Goal: Complete application form

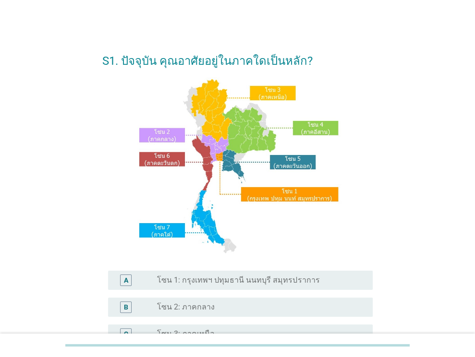
scroll to position [192, 0]
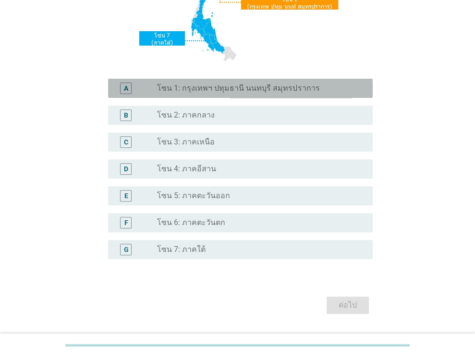
click at [178, 91] on label "โซน 1: กรุงเทพฯ ปทุมธานี นนทบุรี สมุทรปราการ" at bounding box center [238, 89] width 162 height 10
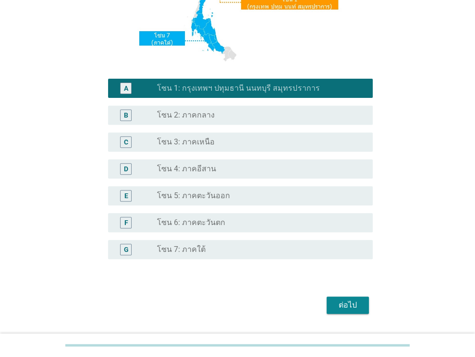
click at [344, 302] on div "ต่อไป" at bounding box center [347, 306] width 27 height 12
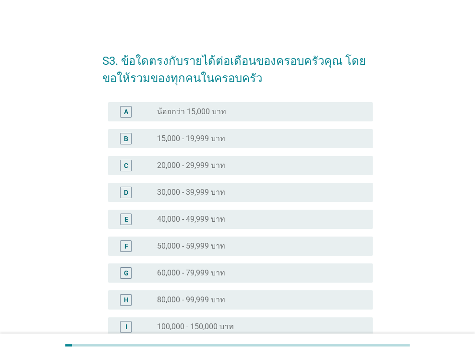
click at [184, 210] on div "E radio_button_unchecked 40,000 - 49,999 บาท" at bounding box center [240, 219] width 265 height 19
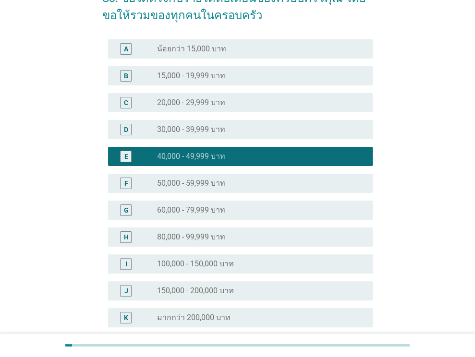
scroll to position [157, 0]
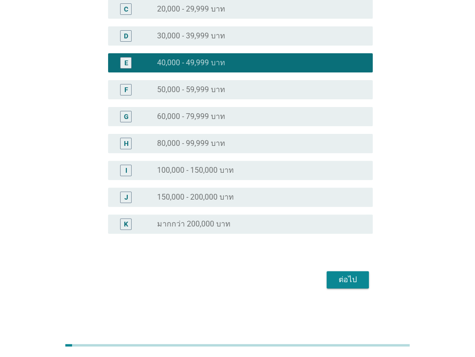
click at [346, 281] on div "ต่อไป" at bounding box center [347, 280] width 27 height 12
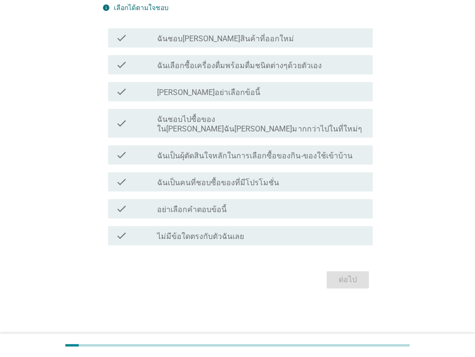
scroll to position [0, 0]
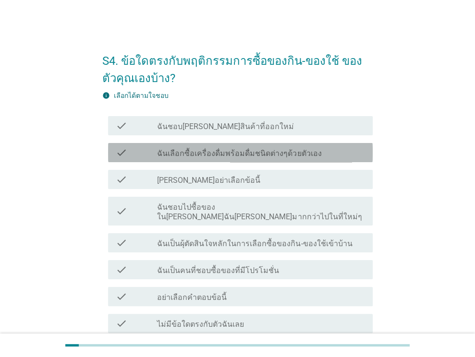
click at [192, 156] on label "ฉันเลือกซื้อเครื่องดื่มพร้อมดื่มชนิดต่างๆด้วยตัวเอง" at bounding box center [239, 154] width 164 height 10
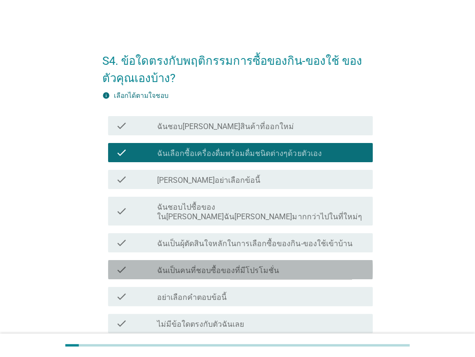
click at [173, 266] on label "ฉันเป็นคนที่ชอบซื้อของที่มีโปรโมชั่น" at bounding box center [218, 271] width 122 height 10
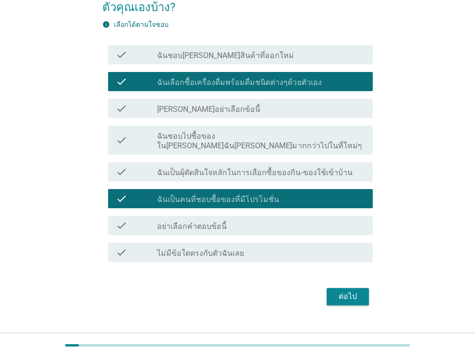
scroll to position [78, 0]
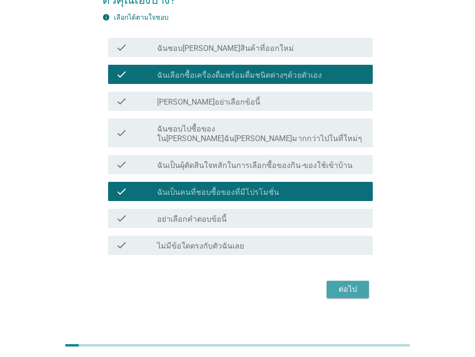
click at [332, 281] on button "ต่อไป" at bounding box center [348, 289] width 42 height 17
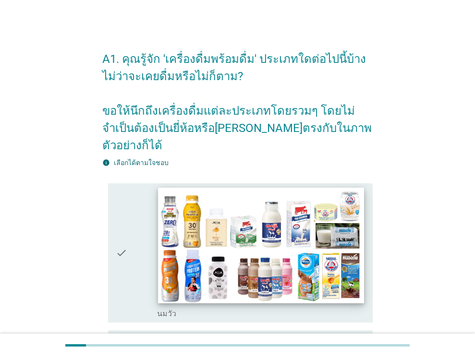
scroll to position [0, 0]
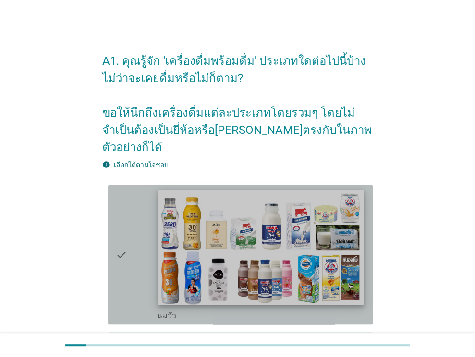
click at [170, 220] on img at bounding box center [262, 248] width 206 height 116
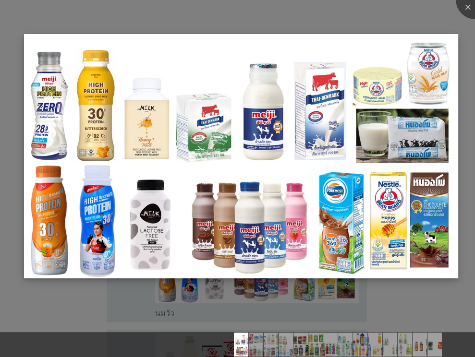
click at [127, 278] on img at bounding box center [241, 156] width 434 height 244
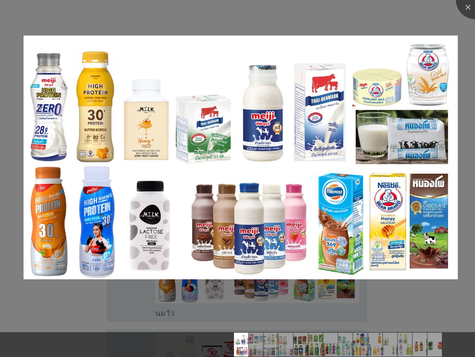
click at [123, 306] on div at bounding box center [237, 178] width 475 height 357
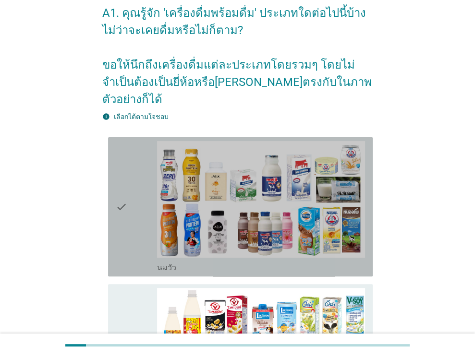
click at [122, 236] on icon "check" at bounding box center [122, 207] width 12 height 132
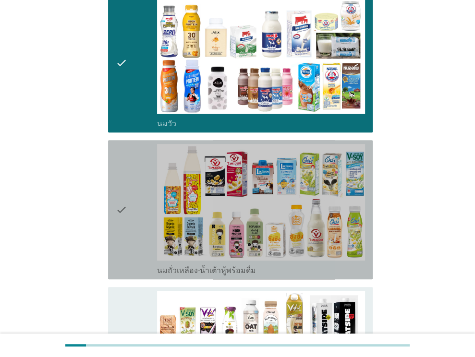
click at [120, 221] on icon "check" at bounding box center [122, 210] width 12 height 132
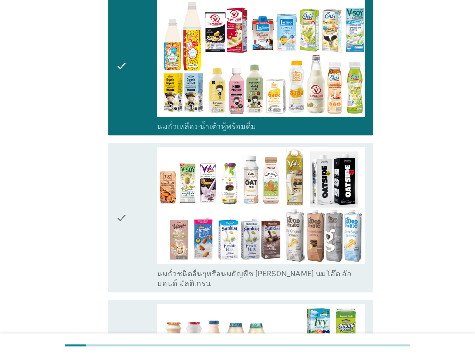
click at [127, 194] on icon "check" at bounding box center [122, 217] width 12 height 141
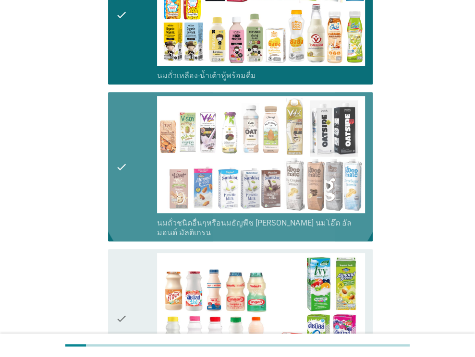
scroll to position [577, 0]
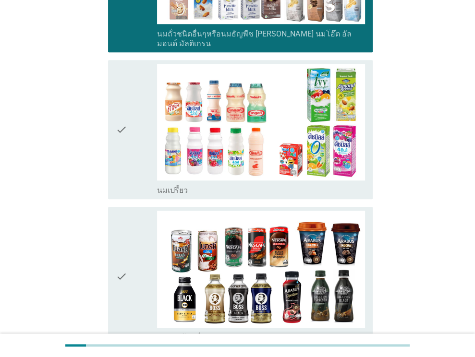
click at [127, 125] on div "check" at bounding box center [137, 130] width 42 height 132
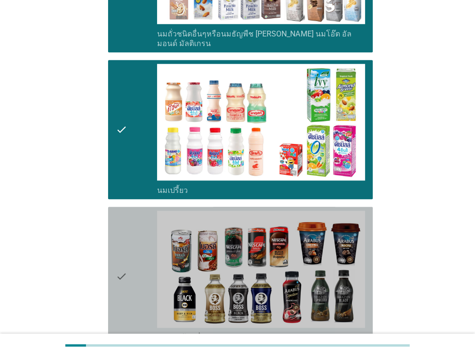
click at [132, 225] on div "check" at bounding box center [137, 277] width 42 height 132
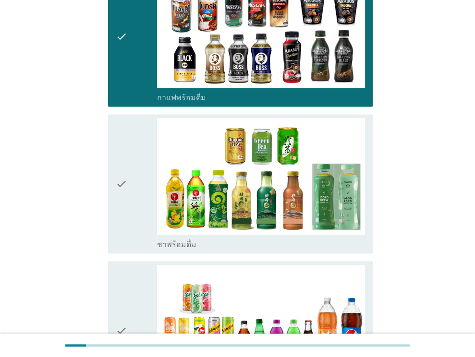
click at [130, 181] on div "check" at bounding box center [137, 184] width 42 height 132
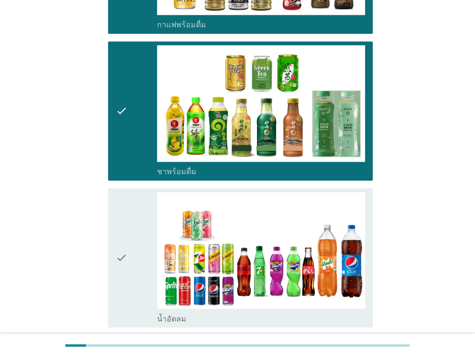
scroll to position [1009, 0]
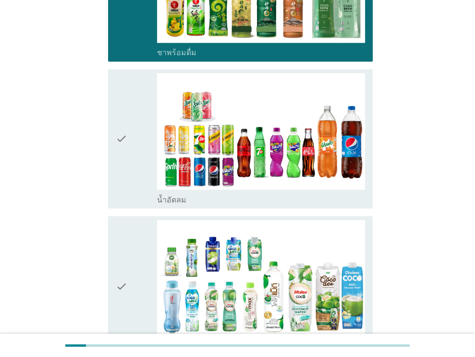
click at [125, 150] on icon "check" at bounding box center [122, 139] width 12 height 132
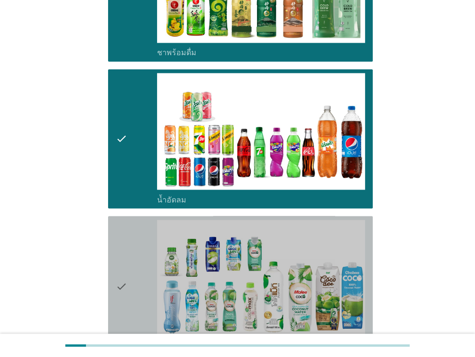
click at [126, 243] on icon "check" at bounding box center [122, 286] width 12 height 132
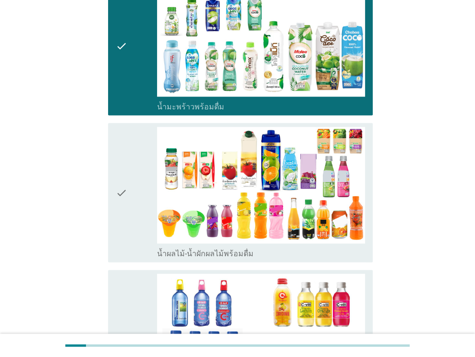
click at [124, 161] on icon "check" at bounding box center [122, 193] width 12 height 132
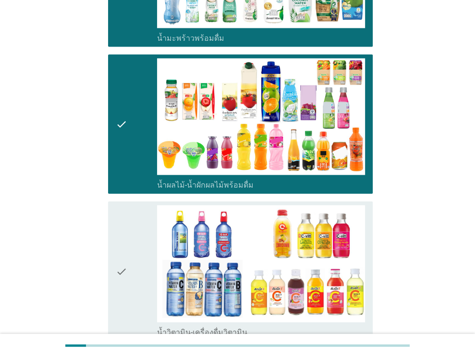
scroll to position [1441, 0]
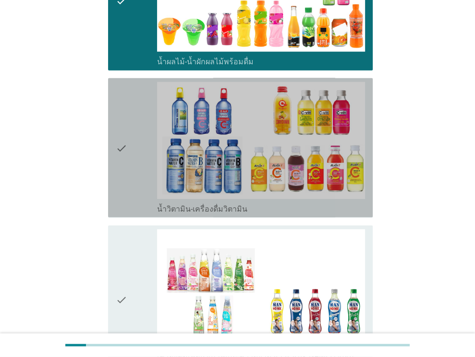
drag, startPoint x: 126, startPoint y: 145, endPoint x: 126, endPoint y: 187, distance: 42.3
click at [126, 146] on icon "check" at bounding box center [122, 148] width 12 height 132
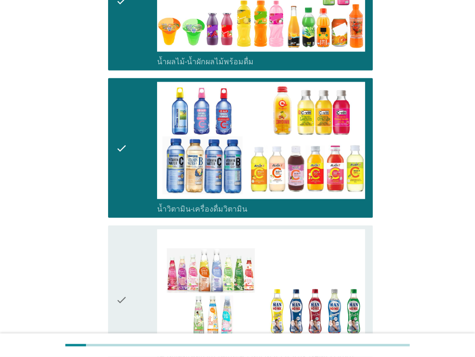
click at [128, 254] on div "check" at bounding box center [137, 300] width 42 height 141
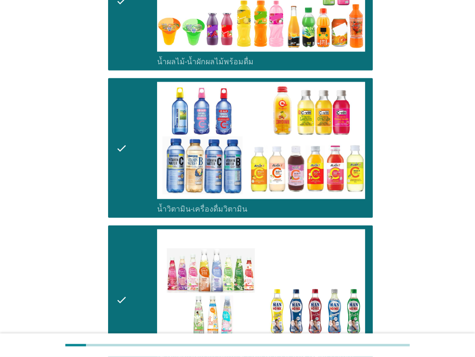
scroll to position [1682, 0]
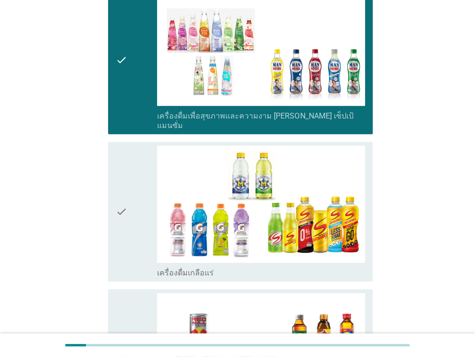
click at [130, 207] on div "check" at bounding box center [137, 212] width 42 height 132
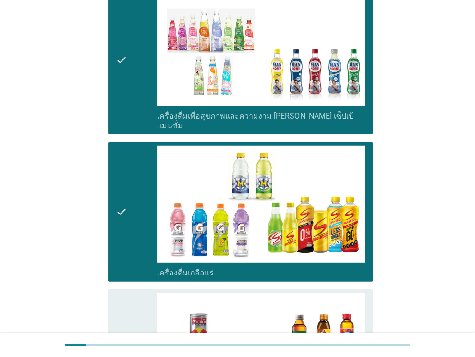
click at [124, 294] on icon "check" at bounding box center [122, 360] width 12 height 132
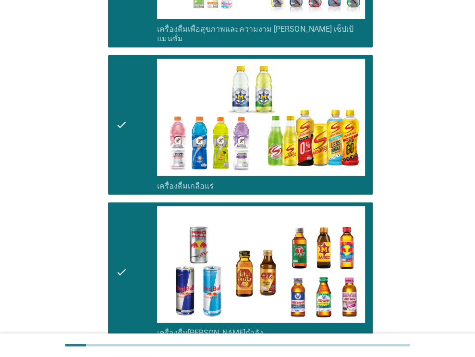
scroll to position [1970, 0]
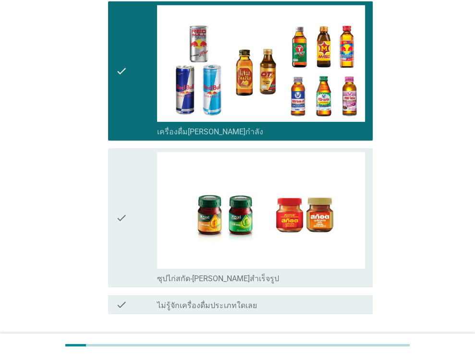
click at [131, 193] on div "check" at bounding box center [137, 218] width 42 height 132
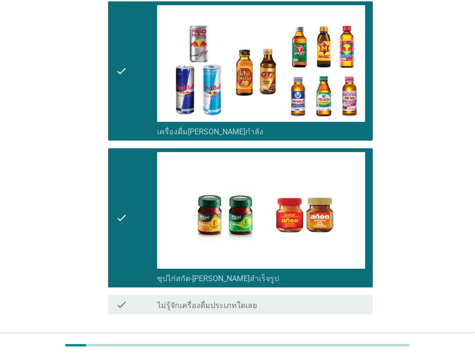
click at [350, 344] on div "ต่อไป" at bounding box center [347, 350] width 27 height 12
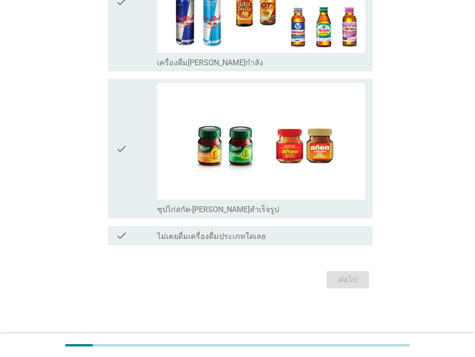
scroll to position [0, 0]
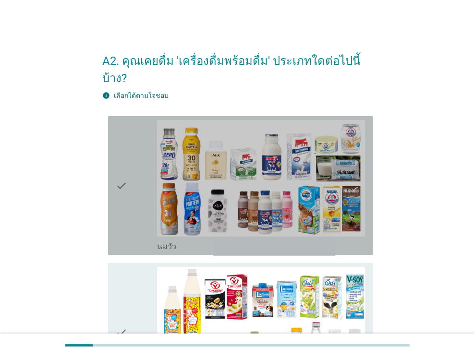
click at [127, 158] on icon "check" at bounding box center [122, 186] width 12 height 132
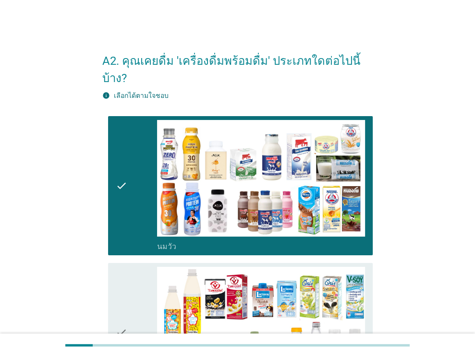
scroll to position [192, 0]
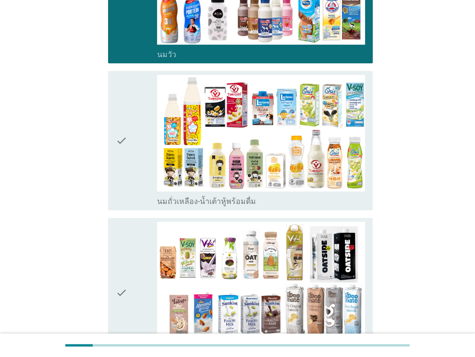
click at [127, 163] on icon "check" at bounding box center [122, 141] width 12 height 132
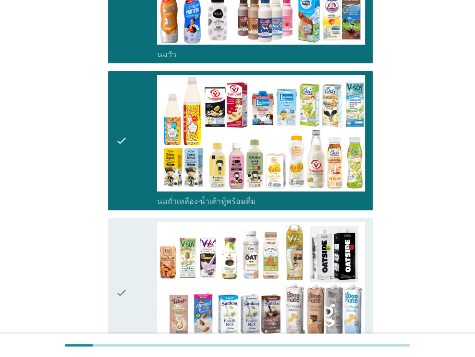
click at [136, 237] on div "check" at bounding box center [137, 292] width 42 height 141
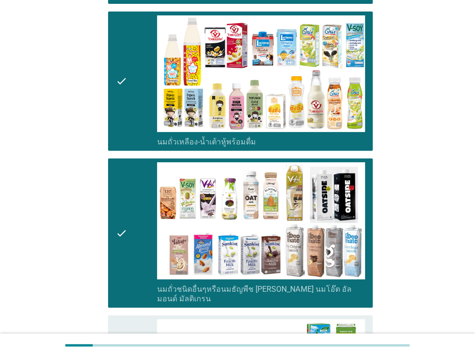
scroll to position [384, 0]
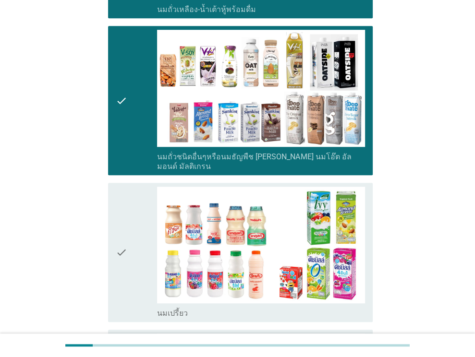
click at [130, 200] on div "check" at bounding box center [137, 253] width 42 height 132
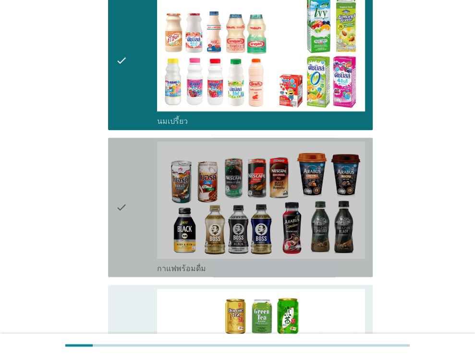
click at [143, 155] on div "check" at bounding box center [137, 208] width 42 height 132
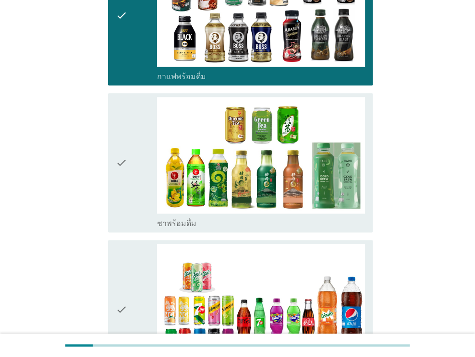
click at [129, 122] on div "check" at bounding box center [137, 163] width 42 height 132
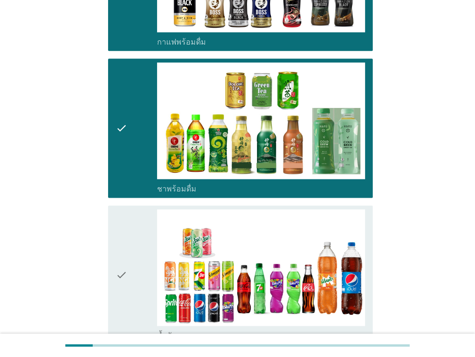
scroll to position [913, 0]
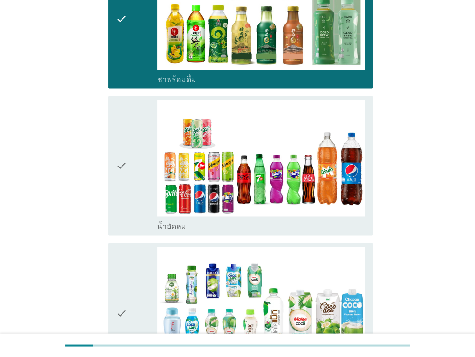
click at [131, 159] on div "check" at bounding box center [137, 166] width 42 height 132
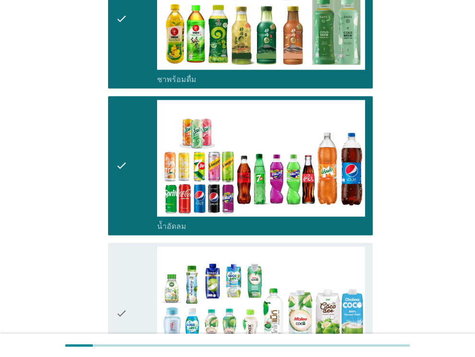
click at [127, 247] on div "check" at bounding box center [137, 313] width 42 height 132
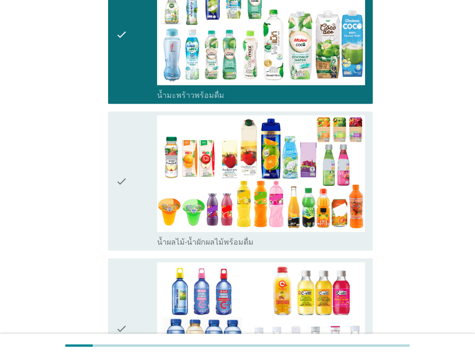
scroll to position [1201, 0]
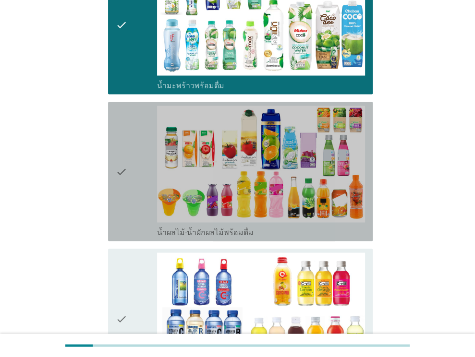
click at [122, 150] on icon "check" at bounding box center [122, 172] width 12 height 132
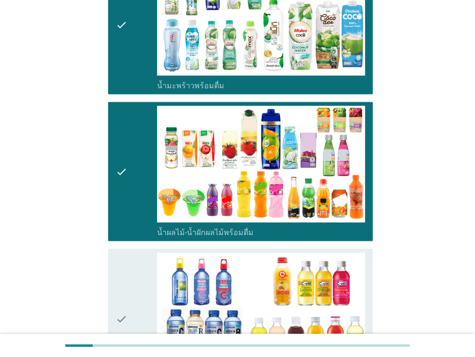
click at [135, 253] on div "check" at bounding box center [137, 319] width 42 height 132
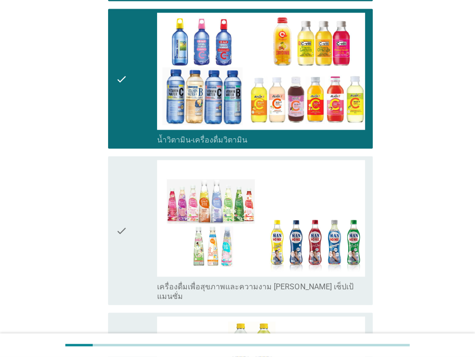
click at [127, 199] on div "check" at bounding box center [137, 230] width 42 height 141
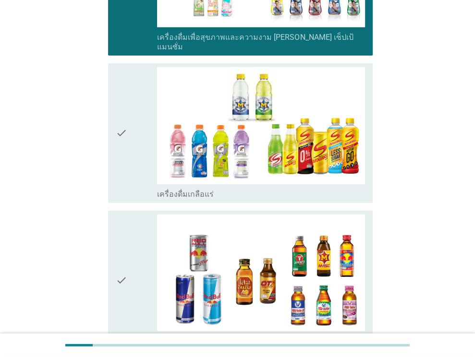
scroll to position [1730, 0]
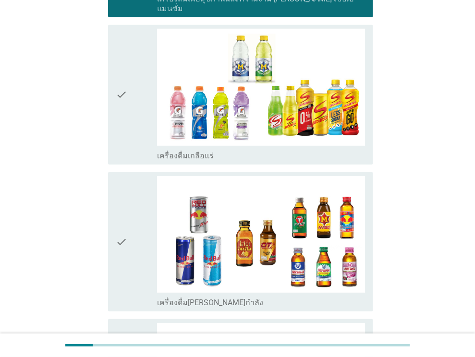
click at [125, 88] on icon "check" at bounding box center [122, 95] width 12 height 132
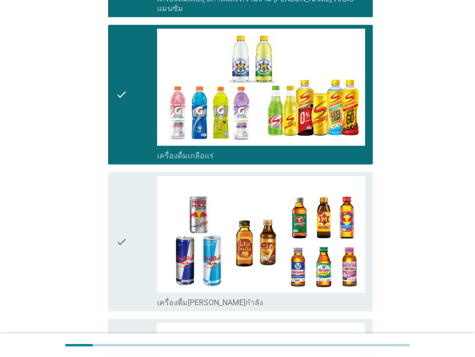
click at [128, 176] on div "check" at bounding box center [137, 242] width 42 height 132
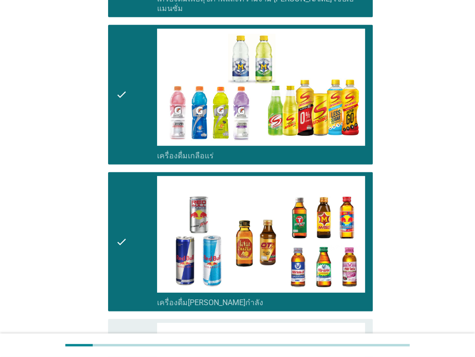
scroll to position [1922, 0]
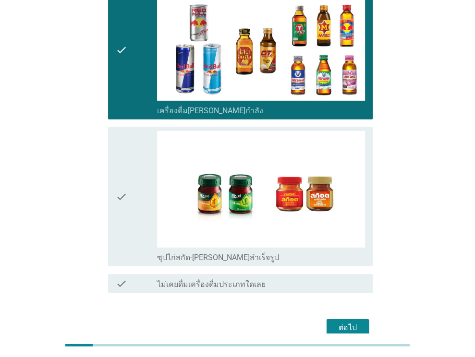
click at [130, 131] on div "check" at bounding box center [137, 197] width 42 height 132
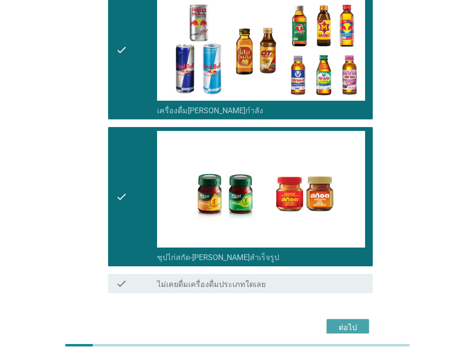
click at [339, 322] on div "ต่อไป" at bounding box center [347, 328] width 27 height 12
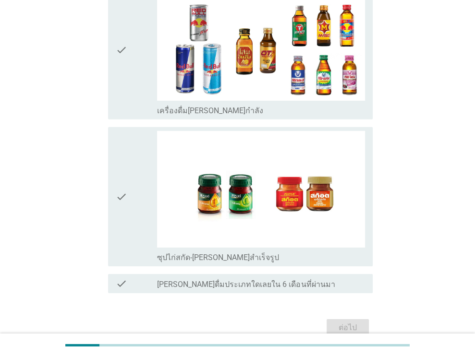
scroll to position [0, 0]
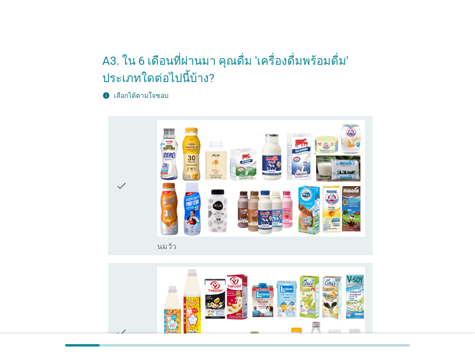
click at [130, 176] on div "check" at bounding box center [137, 186] width 42 height 132
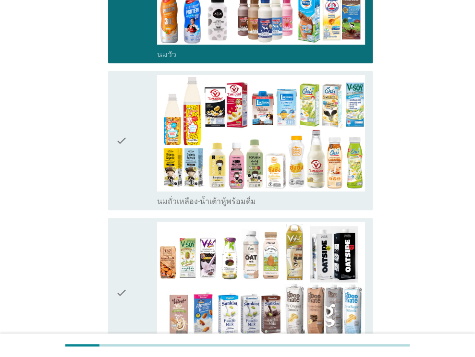
click at [130, 119] on div "check" at bounding box center [137, 141] width 42 height 132
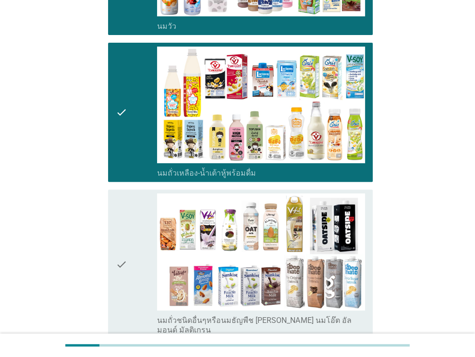
scroll to position [384, 0]
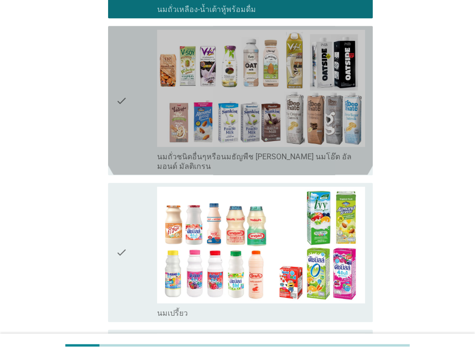
click at [139, 108] on div "check" at bounding box center [137, 100] width 42 height 141
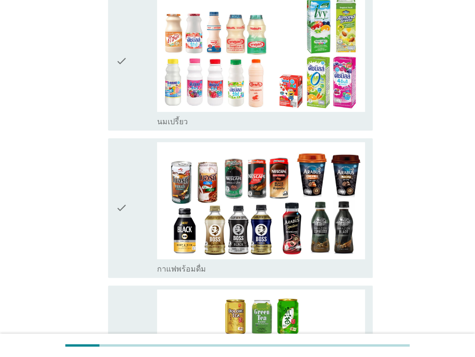
scroll to position [577, 0]
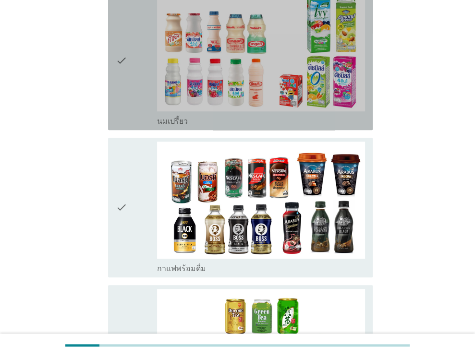
click at [125, 67] on icon "check" at bounding box center [122, 61] width 12 height 132
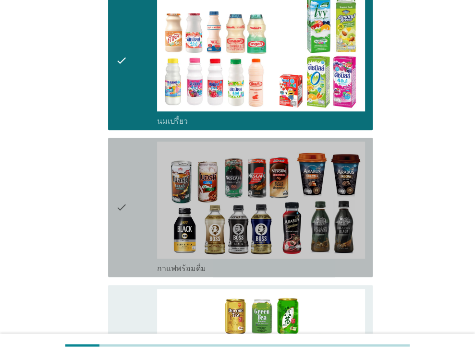
click at [130, 169] on div "check" at bounding box center [137, 208] width 42 height 132
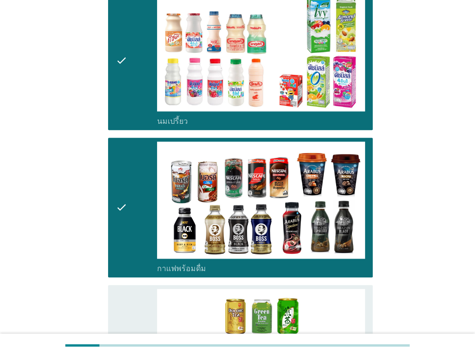
scroll to position [769, 0]
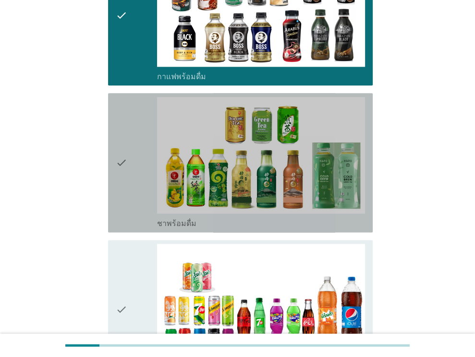
click at [130, 128] on div "check" at bounding box center [137, 163] width 42 height 132
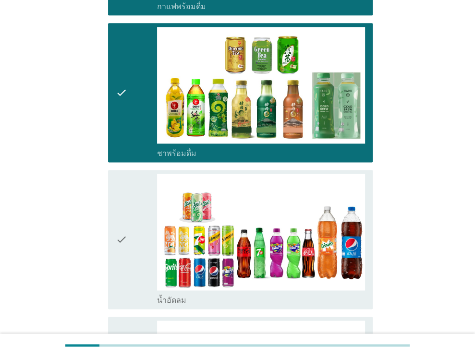
scroll to position [1009, 0]
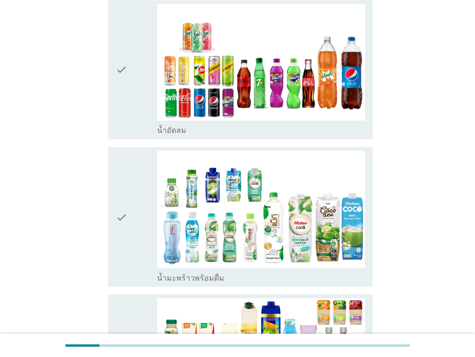
click at [122, 78] on icon "check" at bounding box center [122, 70] width 12 height 132
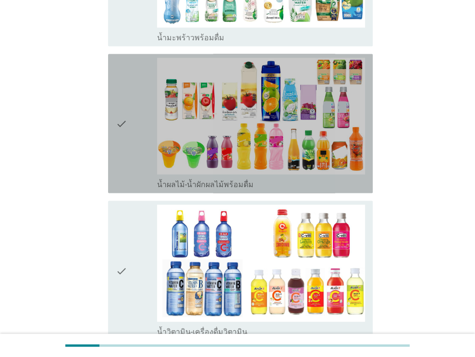
click at [120, 148] on icon "check" at bounding box center [122, 124] width 12 height 132
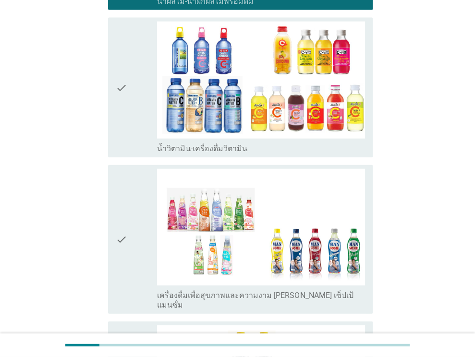
scroll to position [1441, 0]
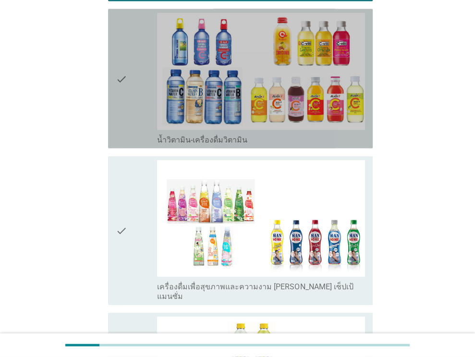
click at [124, 108] on icon "check" at bounding box center [122, 79] width 12 height 132
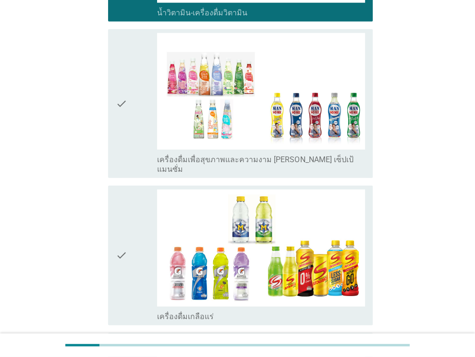
scroll to position [1586, 0]
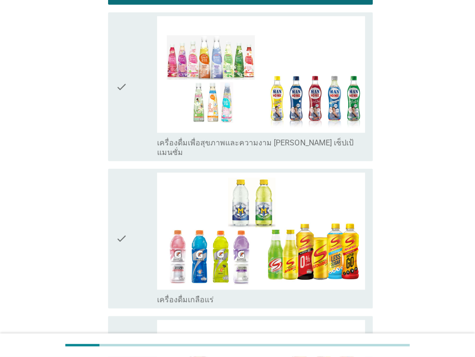
click at [120, 173] on icon "check" at bounding box center [122, 239] width 12 height 132
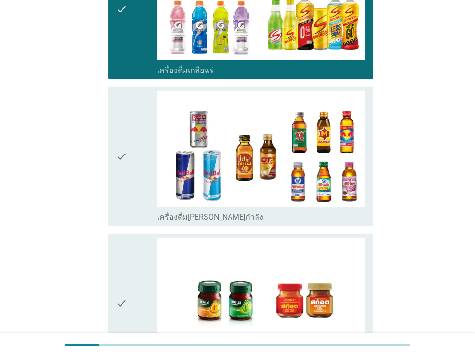
scroll to position [1826, 0]
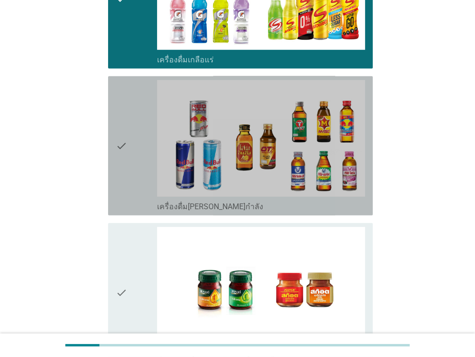
click at [127, 93] on div "check" at bounding box center [137, 146] width 42 height 132
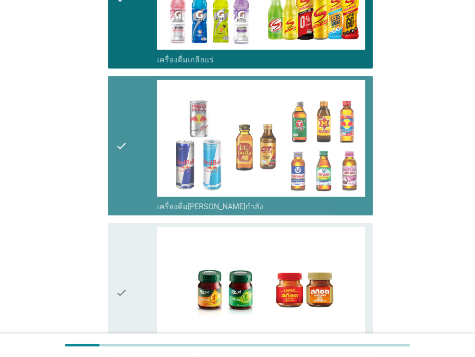
drag, startPoint x: 129, startPoint y: 137, endPoint x: 123, endPoint y: 177, distance: 40.2
click at [129, 138] on div "check" at bounding box center [137, 146] width 42 height 132
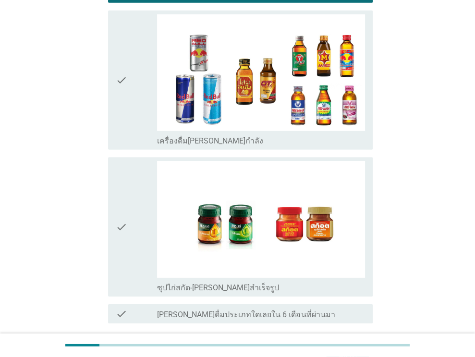
scroll to position [1947, 0]
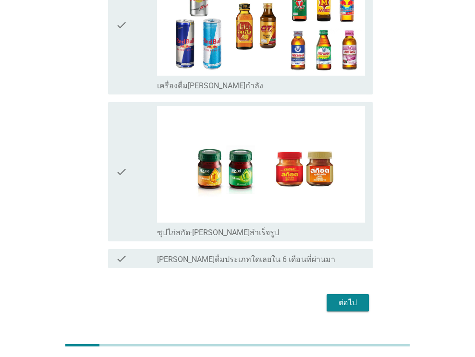
click at [347, 292] on div "ต่อไป" at bounding box center [237, 303] width 271 height 23
click at [347, 297] on div "ต่อไป" at bounding box center [347, 303] width 27 height 12
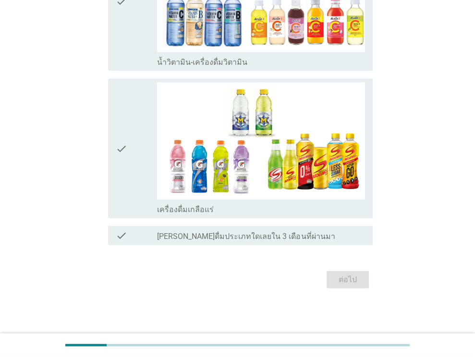
scroll to position [0, 0]
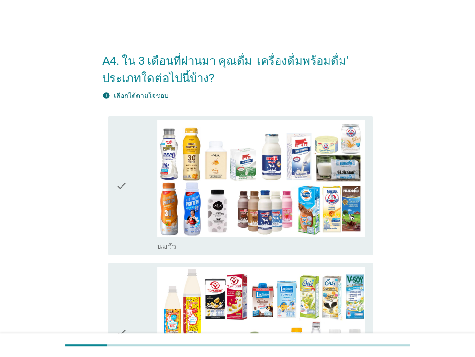
click at [141, 172] on div "check" at bounding box center [137, 186] width 42 height 132
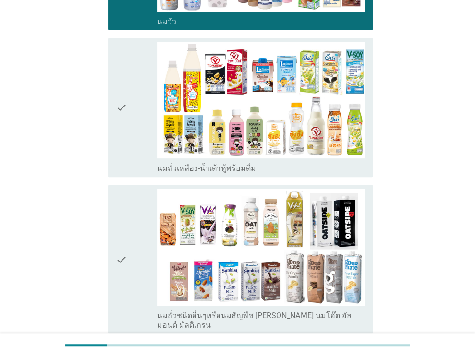
scroll to position [240, 0]
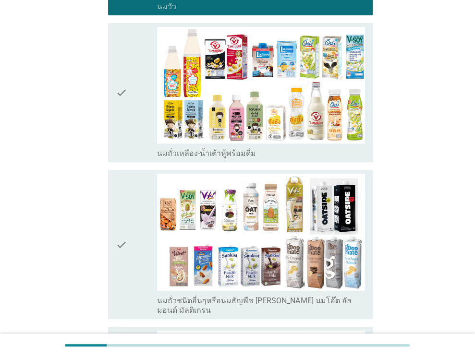
click at [139, 117] on div "check" at bounding box center [137, 93] width 42 height 132
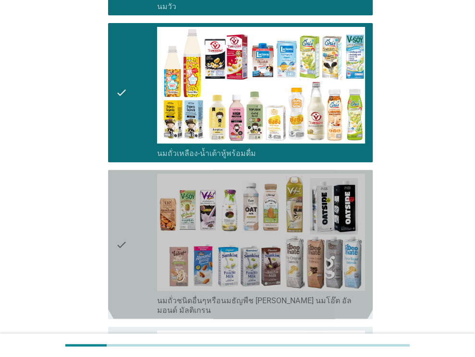
click at [120, 200] on icon "check" at bounding box center [122, 244] width 12 height 141
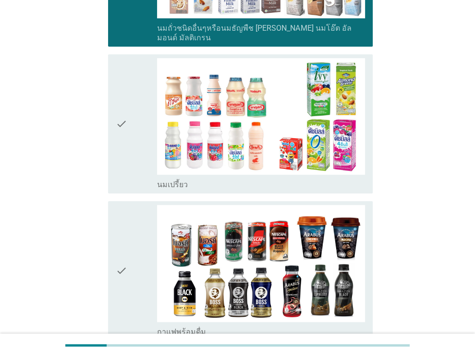
scroll to position [529, 0]
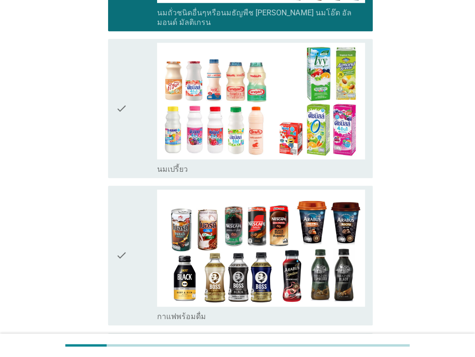
click at [122, 113] on icon "check" at bounding box center [122, 109] width 12 height 132
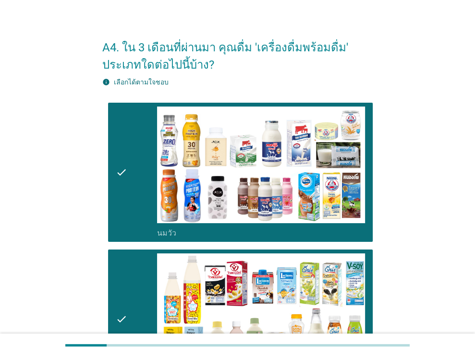
scroll to position [0, 0]
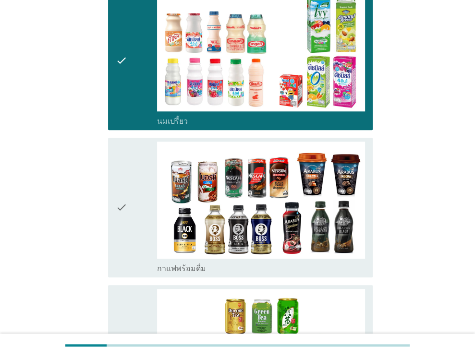
click at [120, 199] on icon "check" at bounding box center [122, 208] width 12 height 132
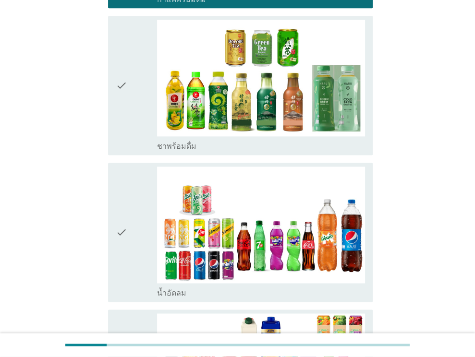
scroll to position [865, 0]
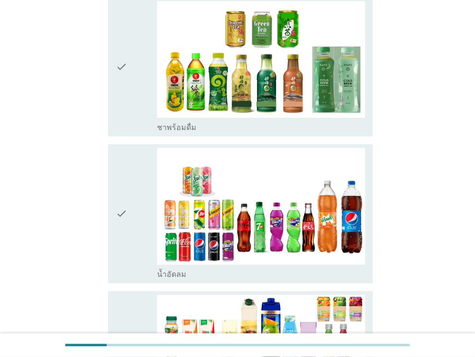
click at [127, 176] on div "check" at bounding box center [137, 214] width 42 height 132
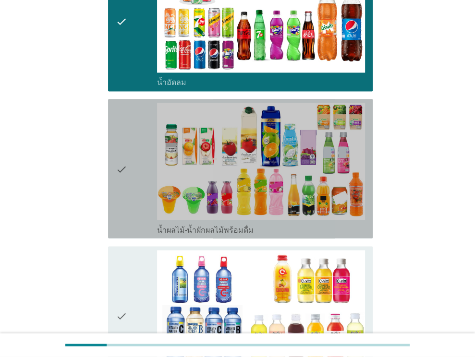
click at [135, 115] on div "check" at bounding box center [137, 169] width 42 height 132
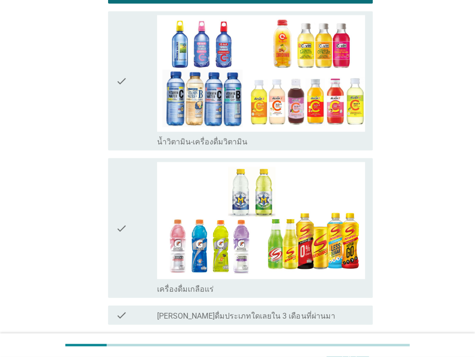
scroll to position [1297, 0]
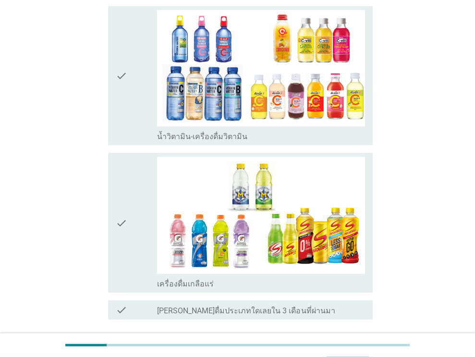
drag, startPoint x: 134, startPoint y: 97, endPoint x: 128, endPoint y: 151, distance: 54.6
click at [134, 98] on div "check" at bounding box center [137, 76] width 42 height 132
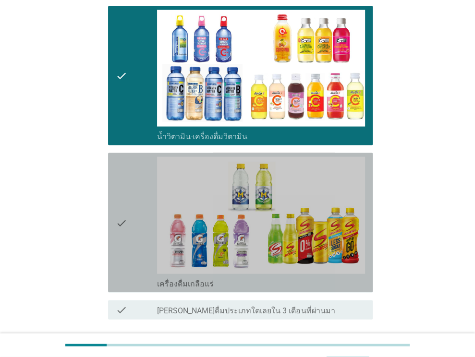
click at [127, 194] on icon "check" at bounding box center [122, 223] width 12 height 132
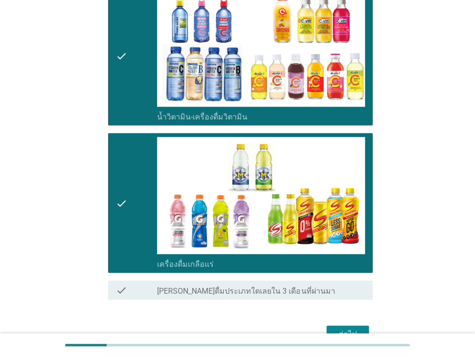
scroll to position [1359, 0]
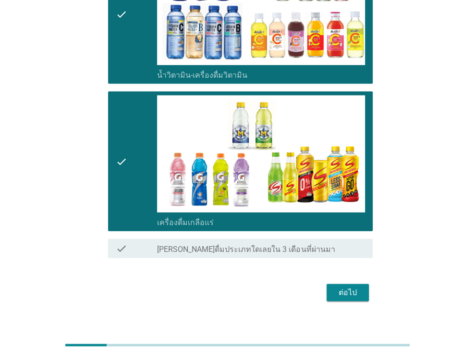
click at [343, 287] on div "ต่อไป" at bounding box center [347, 293] width 27 height 12
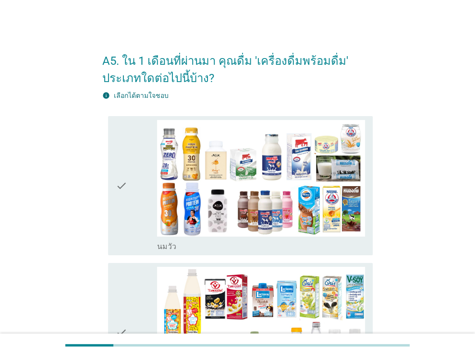
click at [122, 172] on icon "check" at bounding box center [122, 186] width 12 height 132
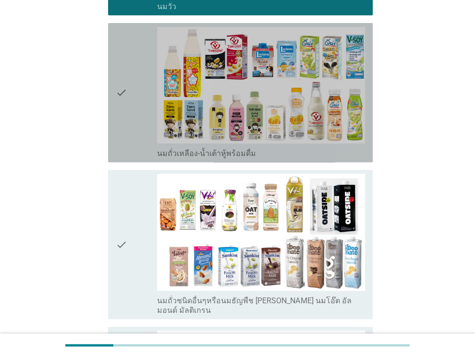
click at [136, 97] on div "check" at bounding box center [137, 93] width 42 height 132
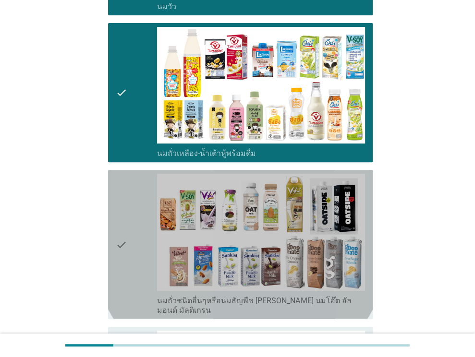
click at [117, 215] on icon "check" at bounding box center [122, 244] width 12 height 141
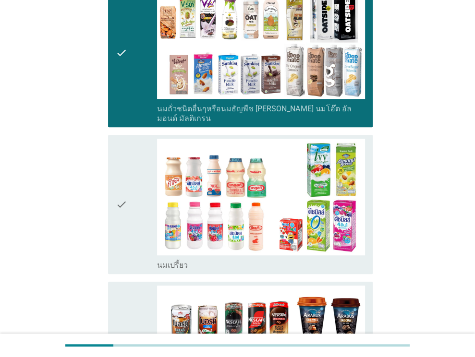
click at [135, 173] on div "check" at bounding box center [137, 205] width 42 height 132
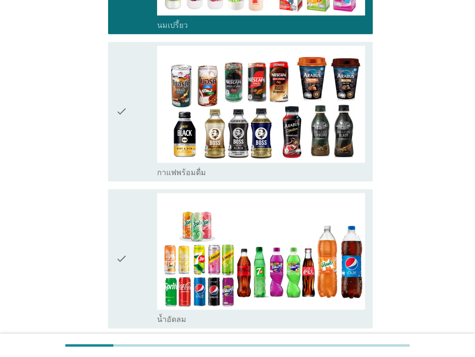
click at [149, 133] on div "check" at bounding box center [137, 112] width 42 height 132
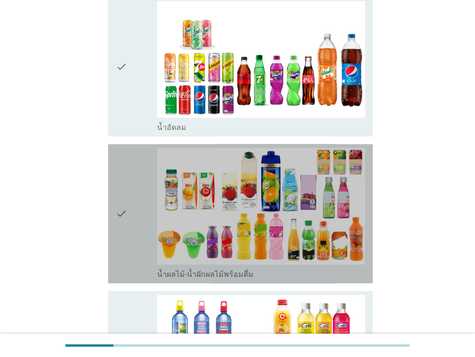
click at [140, 170] on div "check" at bounding box center [137, 214] width 42 height 132
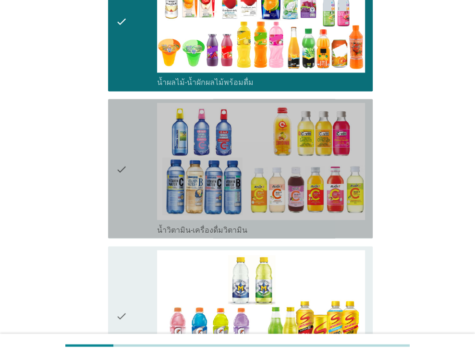
click at [138, 146] on div "check" at bounding box center [137, 169] width 42 height 132
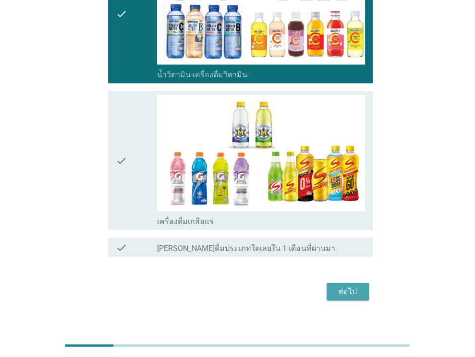
click at [345, 286] on div "ต่อไป" at bounding box center [347, 292] width 27 height 12
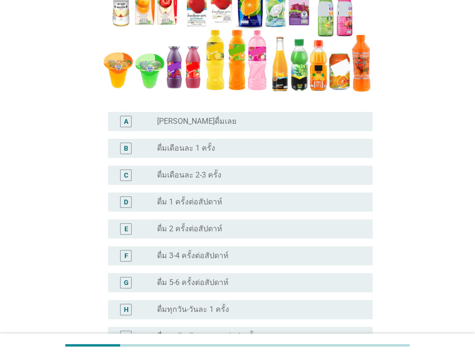
scroll to position [240, 0]
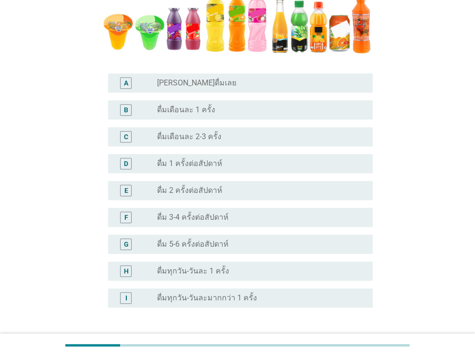
click at [222, 166] on div "radio_button_unchecked ดื่ม 1 ครั้งต่อสัปดาห์" at bounding box center [257, 164] width 200 height 10
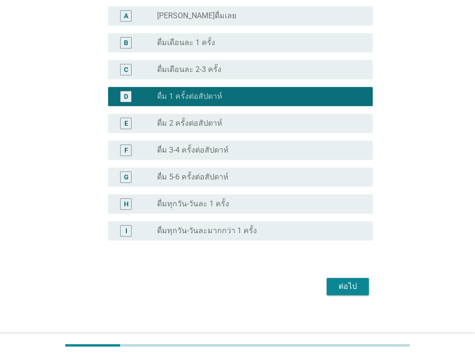
scroll to position [315, 0]
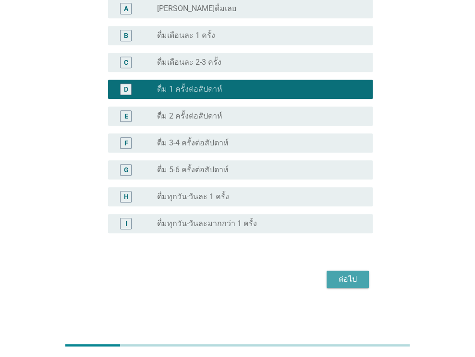
click at [341, 277] on div "ต่อไป" at bounding box center [347, 280] width 27 height 12
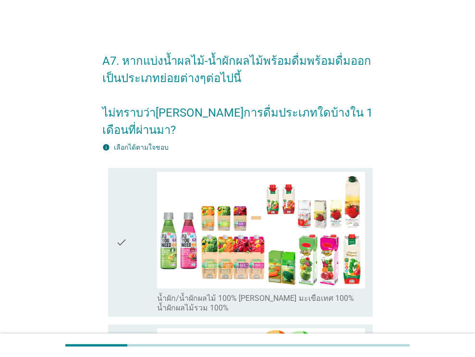
click at [131, 207] on div "check" at bounding box center [137, 242] width 42 height 141
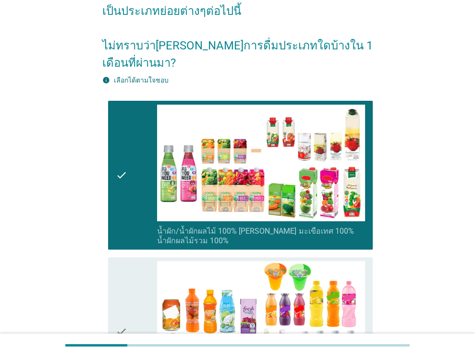
scroll to position [240, 0]
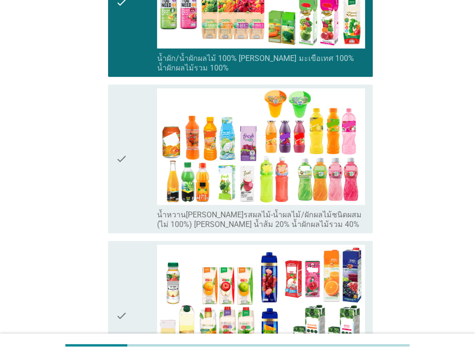
click at [132, 197] on div "check" at bounding box center [137, 158] width 42 height 141
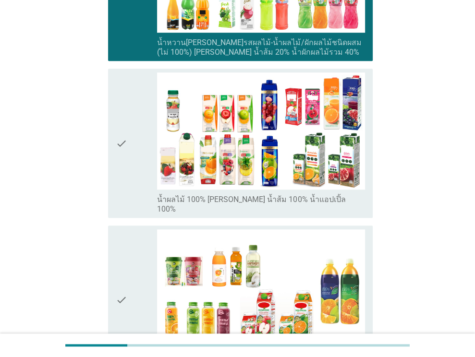
scroll to position [432, 0]
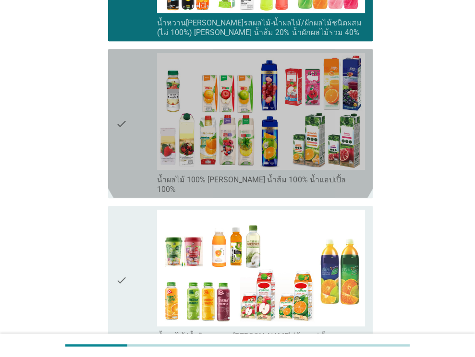
click at [135, 139] on div "check" at bounding box center [137, 123] width 42 height 141
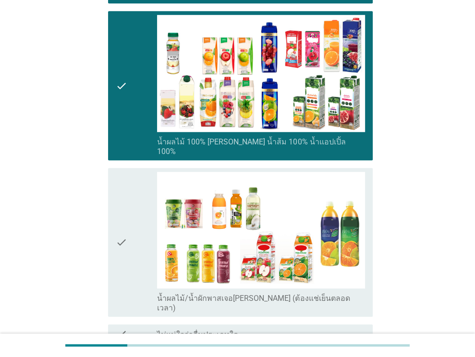
scroll to position [558, 0]
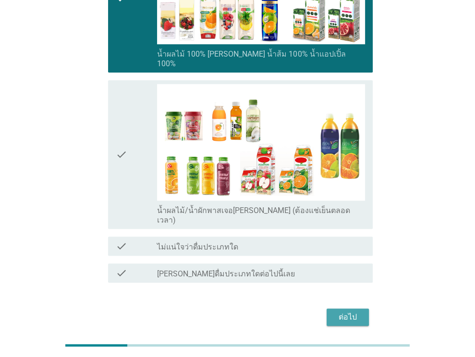
click at [343, 312] on div "ต่อไป" at bounding box center [347, 318] width 27 height 12
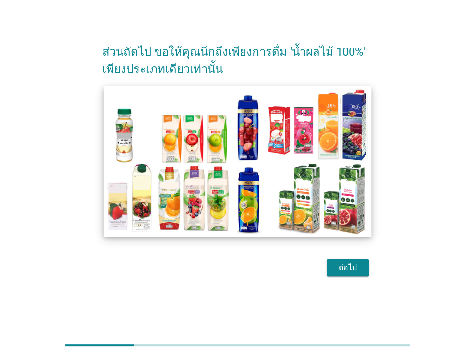
scroll to position [23, 0]
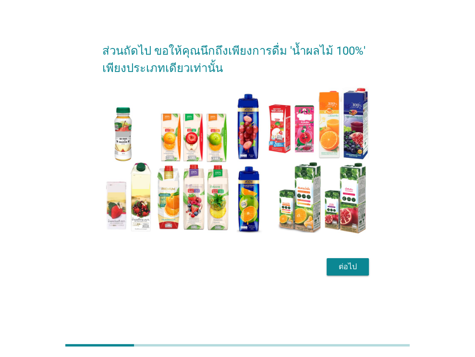
click at [337, 272] on button "ต่อไป" at bounding box center [348, 267] width 42 height 17
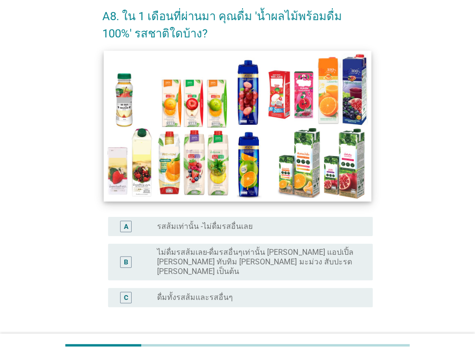
scroll to position [48, 0]
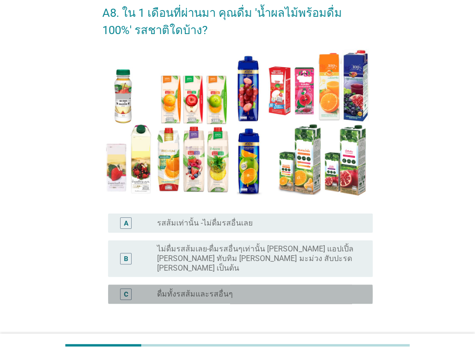
click at [301, 290] on div "radio_button_unchecked ดื่มทั้งรสส้มและรสอื่นๆ" at bounding box center [257, 295] width 200 height 10
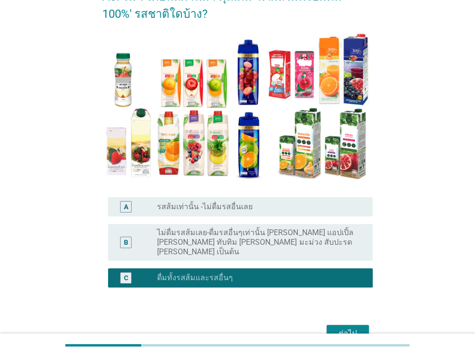
scroll to position [109, 0]
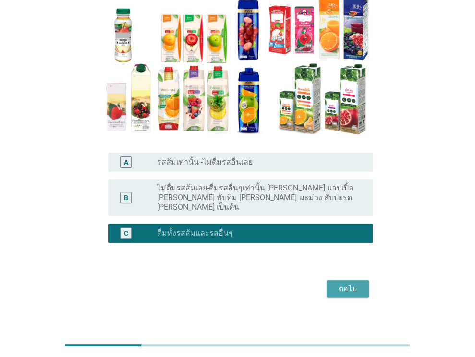
click at [353, 283] on div "ต่อไป" at bounding box center [347, 289] width 27 height 12
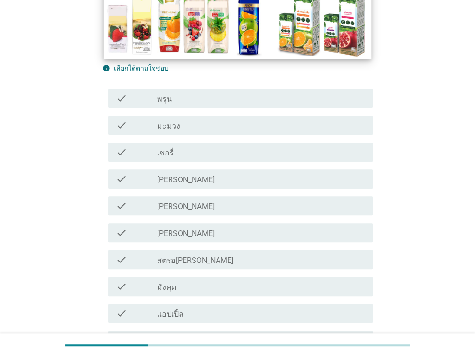
scroll to position [192, 0]
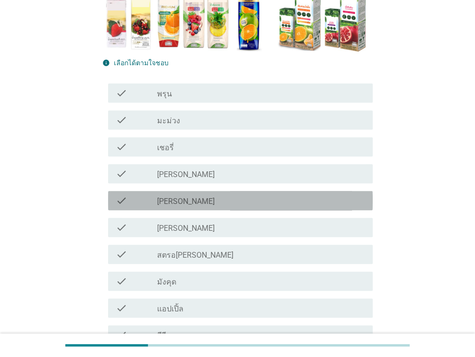
click at [192, 202] on div "check_box_outline_blank [PERSON_NAME]" at bounding box center [261, 201] width 208 height 12
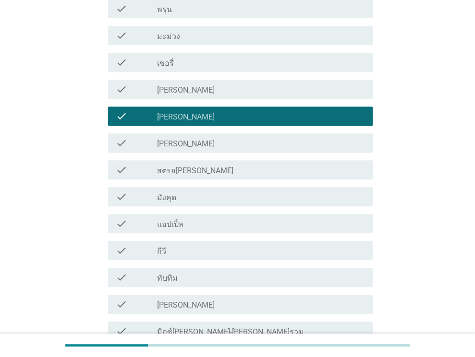
scroll to position [288, 0]
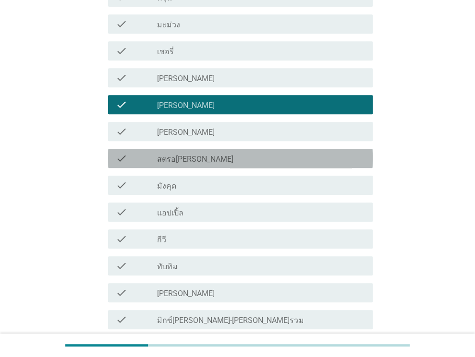
click at [220, 155] on div "check_box_outline_blank สตรอ[PERSON_NAME]" at bounding box center [261, 159] width 208 height 12
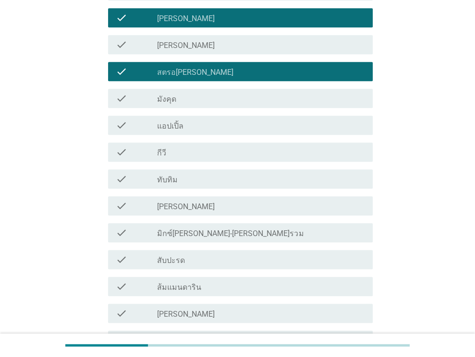
scroll to position [384, 0]
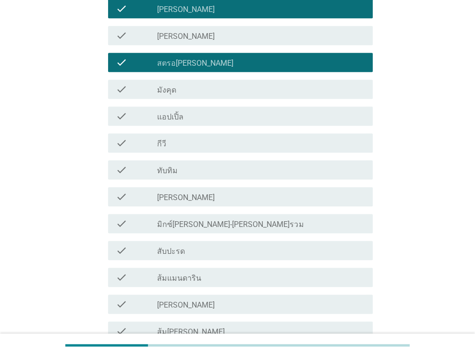
click at [202, 228] on label "มิกซ์[PERSON_NAME]-[PERSON_NAME]รวม" at bounding box center [230, 225] width 147 height 10
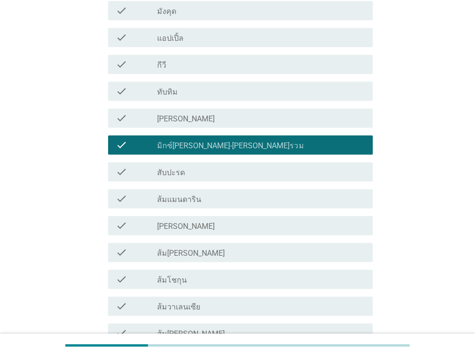
scroll to position [480, 0]
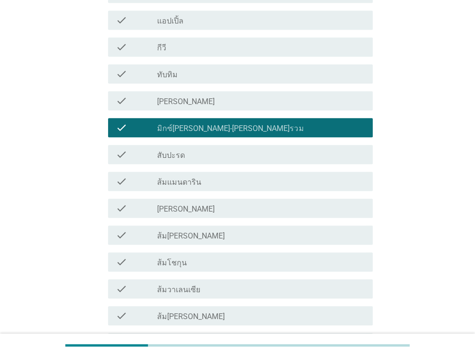
click at [205, 208] on div "check_box_outline_blank [PERSON_NAME]" at bounding box center [261, 209] width 208 height 12
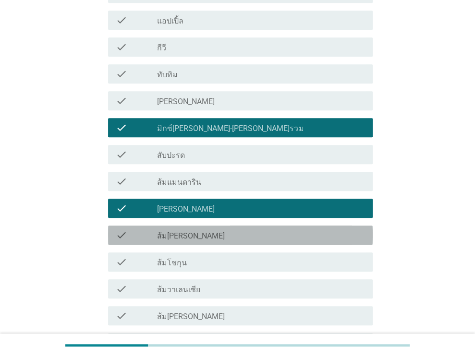
click at [202, 232] on div "check_box_outline_blank ส้ม[PERSON_NAME]" at bounding box center [261, 236] width 208 height 12
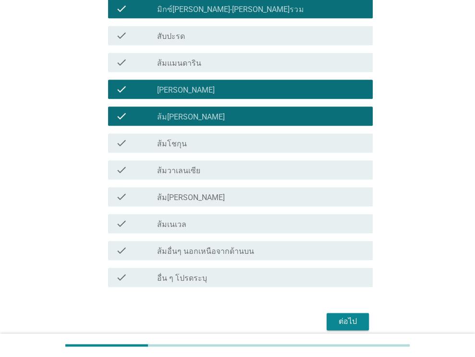
scroll to position [625, 0]
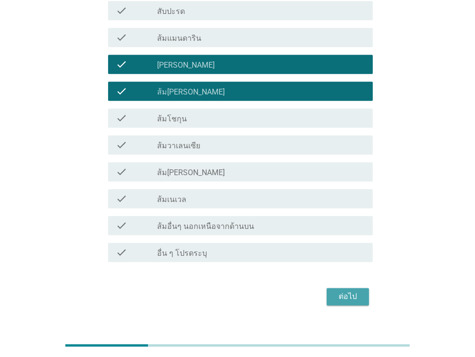
click at [352, 291] on button "ต่อไป" at bounding box center [348, 296] width 42 height 17
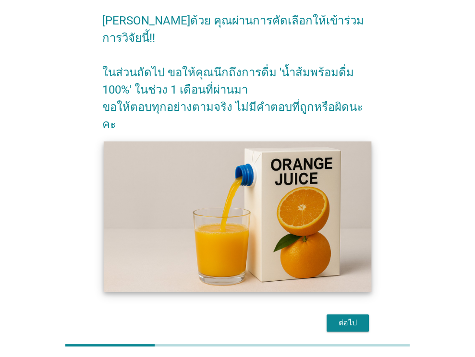
scroll to position [49, 0]
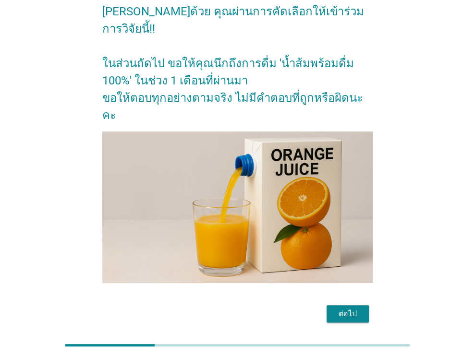
click at [356, 308] on div "ต่อไป" at bounding box center [347, 314] width 27 height 12
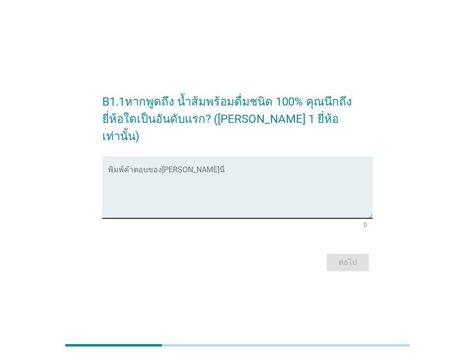
click at [280, 181] on textarea "พิมพ์คำตอบของคุณ ที่นี่" at bounding box center [240, 193] width 265 height 50
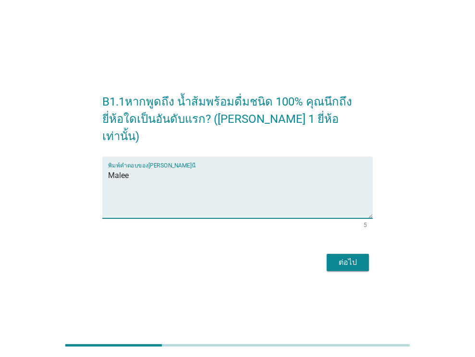
type textarea "Malee"
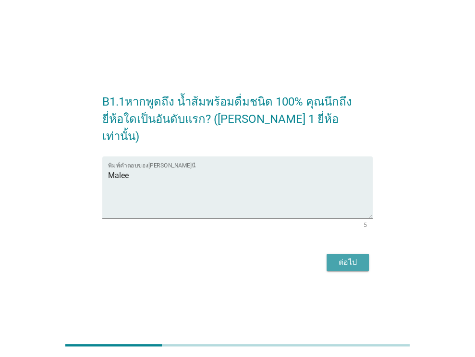
click at [358, 259] on div "ต่อไป" at bounding box center [347, 263] width 27 height 12
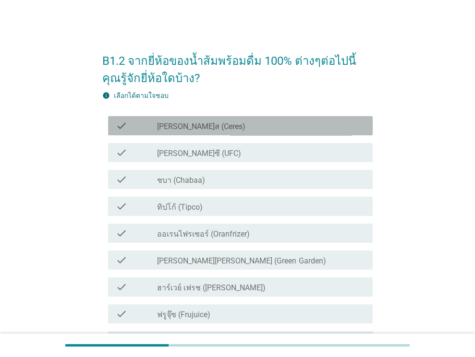
click at [231, 130] on div "check_box_outline_blank [PERSON_NAME]ส (Ceres)" at bounding box center [261, 126] width 208 height 12
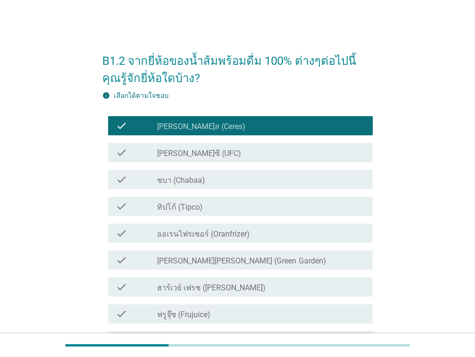
click at [231, 148] on div "check_box_outline_blank [PERSON_NAME]ซี (UFC)" at bounding box center [261, 153] width 208 height 12
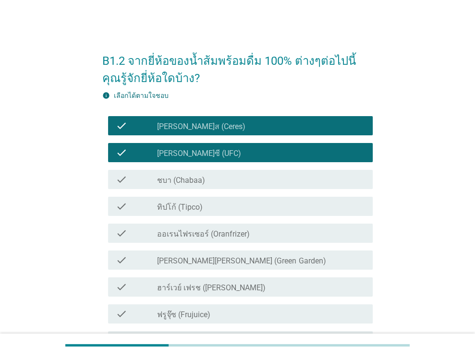
drag, startPoint x: 224, startPoint y: 174, endPoint x: 221, endPoint y: 183, distance: 9.3
click at [224, 175] on div "check_box_outline_blank ชบา (Chabaa)" at bounding box center [261, 180] width 208 height 12
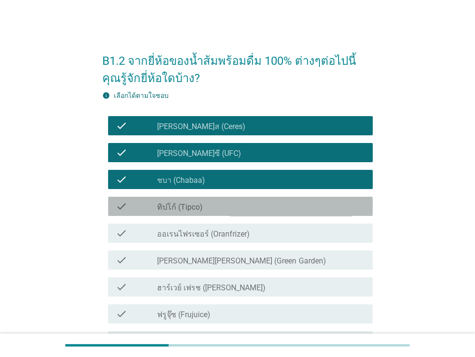
click at [215, 199] on div "check check_box_outline_blank ทิปโก้ (Tipco)" at bounding box center [240, 206] width 265 height 19
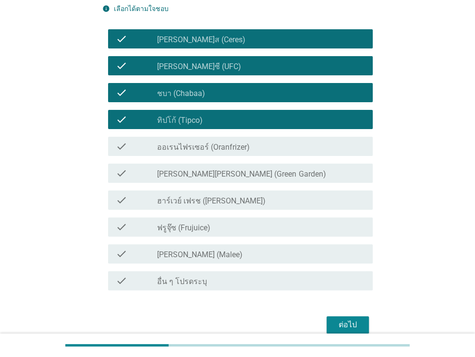
scroll to position [96, 0]
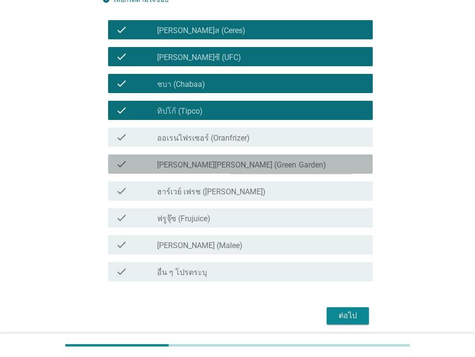
click at [208, 171] on div "check check_box_outline_blank [PERSON_NAME][PERSON_NAME] (Green Garden)" at bounding box center [240, 164] width 265 height 19
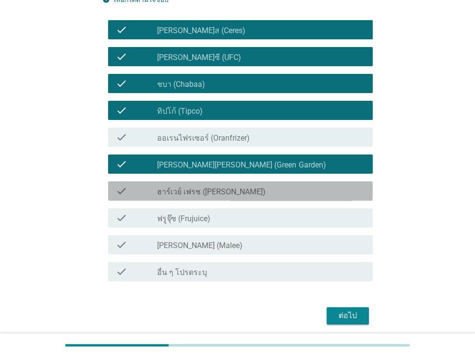
click at [206, 185] on div "check check_box_outline_blank ฮาร์เวย์ เฟรช ([PERSON_NAME])" at bounding box center [240, 191] width 265 height 19
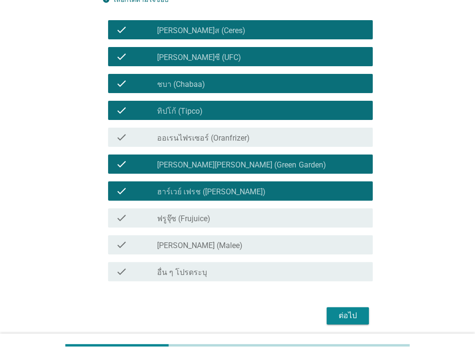
click at [206, 242] on div "check_box_outline_blank [PERSON_NAME] (Malee)" at bounding box center [261, 245] width 208 height 12
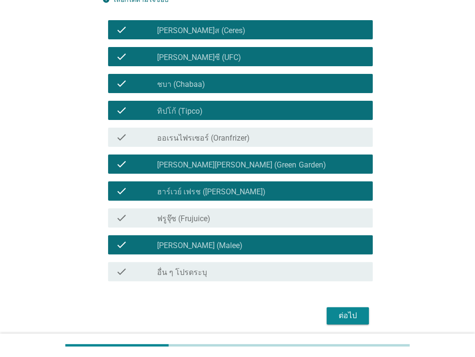
click at [343, 311] on div "ต่อไป" at bounding box center [347, 316] width 27 height 12
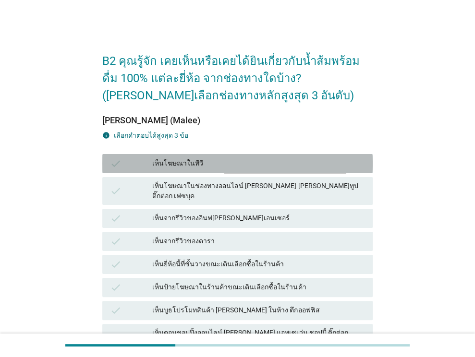
click at [252, 160] on div "เห็นโฆษณาในทีวี" at bounding box center [258, 164] width 213 height 12
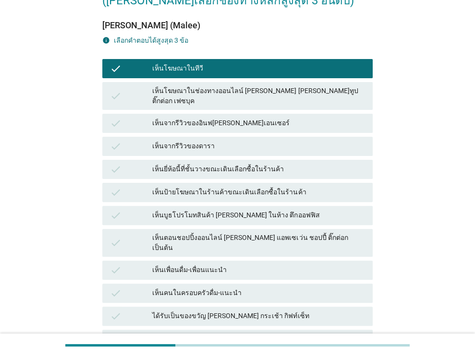
scroll to position [96, 0]
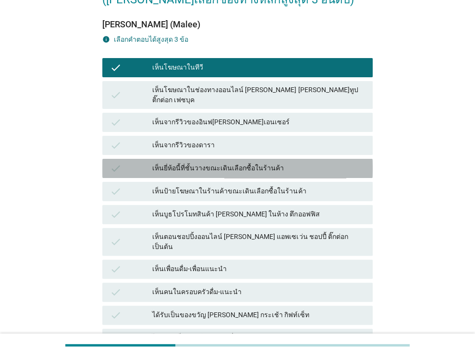
click at [243, 163] on div "เห็นยี่ห้อนี้ที่ชั้นวางขณะเดินเลือกซื้อในร้านค้า" at bounding box center [258, 169] width 213 height 12
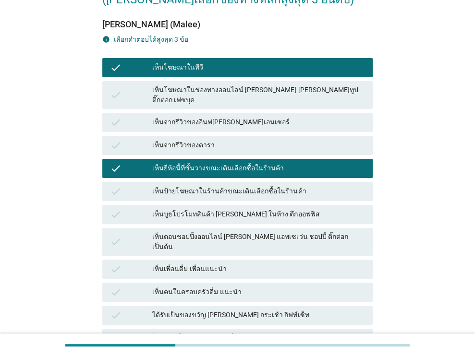
click at [246, 186] on div "เห็นป้ายโฆษณาในร้านค้าขณะเดินเลือกซื้อในร้านค้า" at bounding box center [258, 192] width 213 height 12
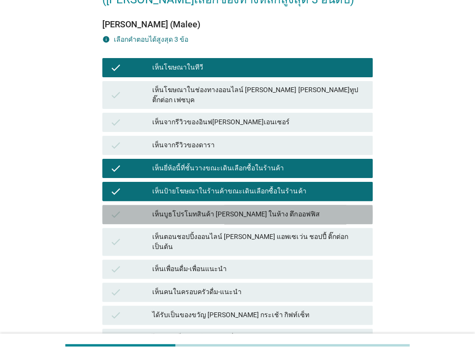
click at [271, 205] on div "check เห็นบูธโปรโมทสินค้า [PERSON_NAME] ในห้าง ตึกออฟฟิส" at bounding box center [237, 214] width 271 height 19
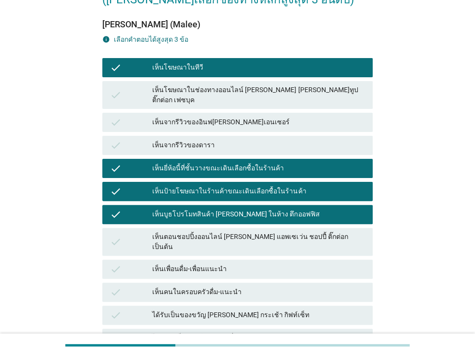
click at [243, 75] on div "check เห็นโฆษณาในทีวี" at bounding box center [237, 67] width 271 height 19
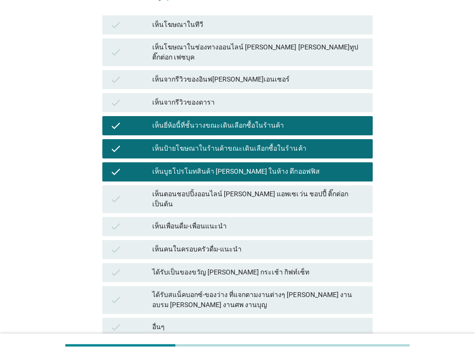
scroll to position [219, 0]
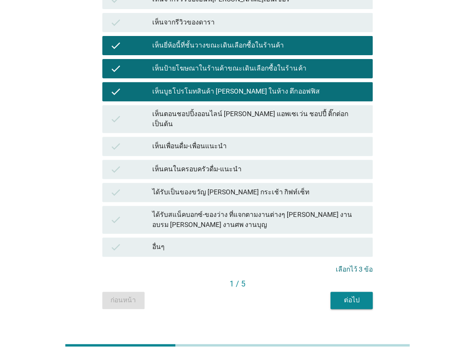
click at [349, 296] on div "ต่อไป" at bounding box center [351, 301] width 27 height 10
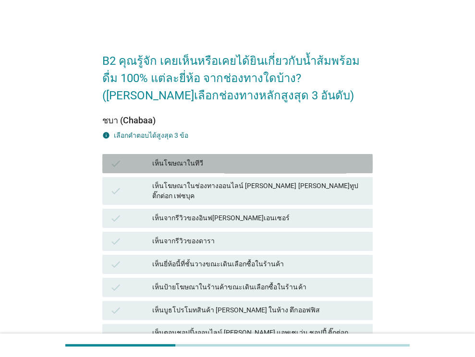
click at [231, 162] on div "เห็นโฆษณาในทีวี" at bounding box center [258, 164] width 213 height 12
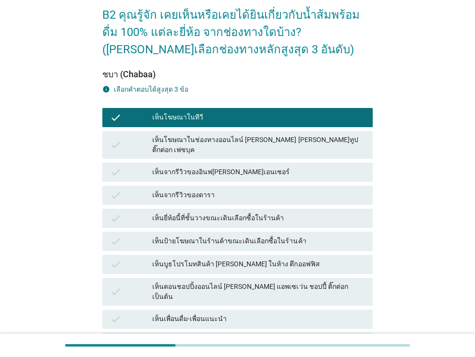
scroll to position [48, 0]
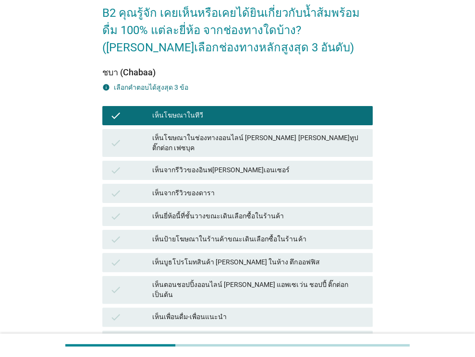
click at [280, 211] on div "เห็นยี่ห้อนี้ที่ชั้นวางขณะเดินเลือกซื้อในร้านค้า" at bounding box center [258, 217] width 213 height 12
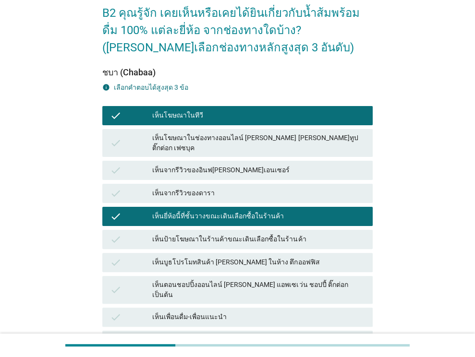
click at [284, 234] on div "เห็นป้ายโฆษณาในร้านค้าขณะเดินเลือกซื้อในร้านค้า" at bounding box center [258, 240] width 213 height 12
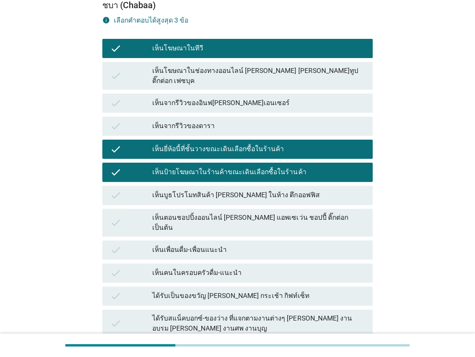
scroll to position [219, 0]
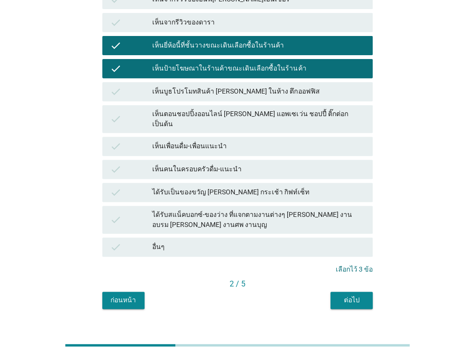
click at [345, 296] on div "ต่อไป" at bounding box center [351, 301] width 27 height 10
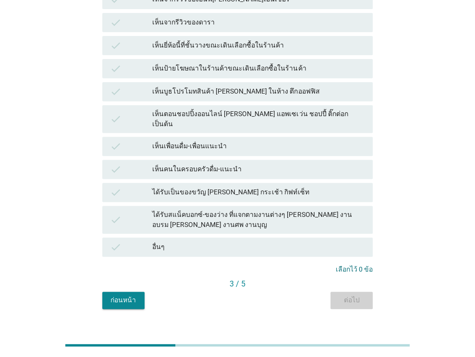
scroll to position [0, 0]
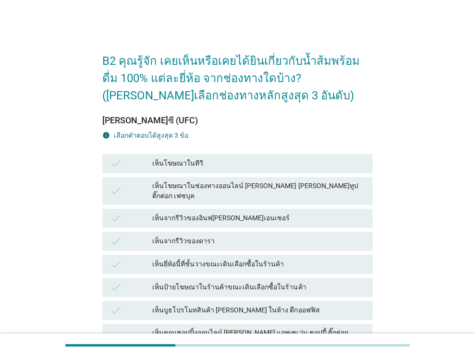
click at [287, 282] on div "เห็นป้ายโฆษณาในร้านค้าขณะเดินเลือกซื้อในร้านค้า" at bounding box center [258, 288] width 213 height 12
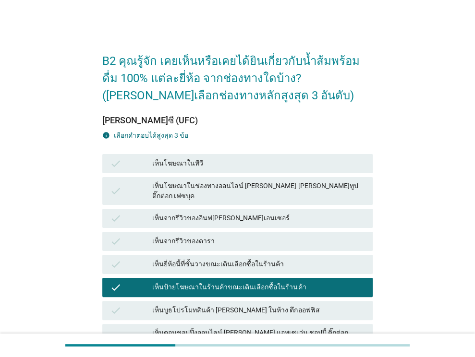
click at [290, 259] on div "เห็นยี่ห้อนี้ที่ชั้นวางขณะเดินเลือกซื้อในร้านค้า" at bounding box center [258, 265] width 213 height 12
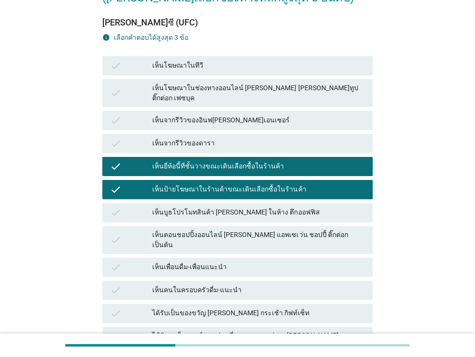
scroll to position [219, 0]
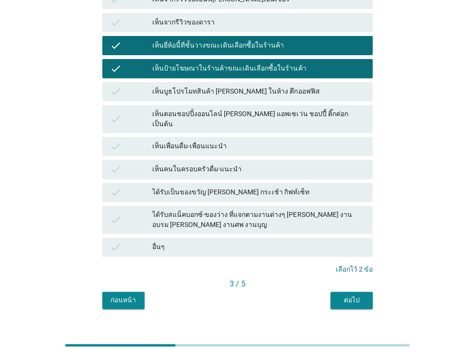
click at [352, 296] on div "ต่อไป" at bounding box center [351, 301] width 27 height 10
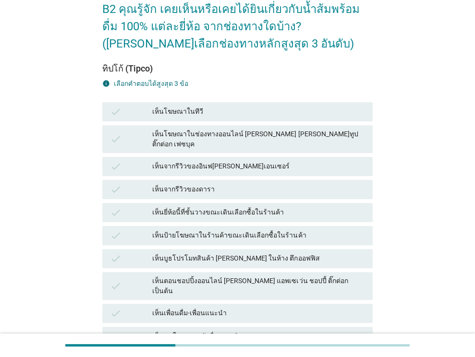
scroll to position [48, 0]
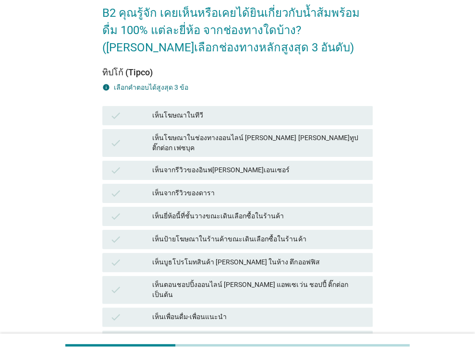
click at [258, 211] on div "เห็นยี่ห้อนี้ที่ชั้นวางขณะเดินเลือกซื้อในร้านค้า" at bounding box center [258, 217] width 213 height 12
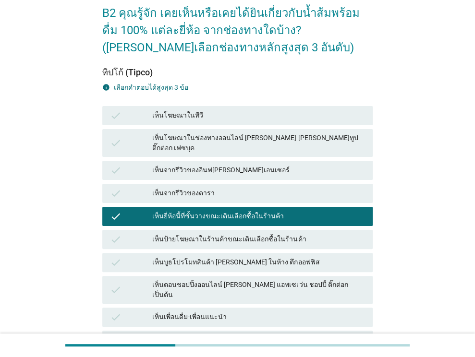
click at [263, 234] on div "เห็นป้ายโฆษณาในร้านค้าขณะเดินเลือกซื้อในร้านค้า" at bounding box center [258, 240] width 213 height 12
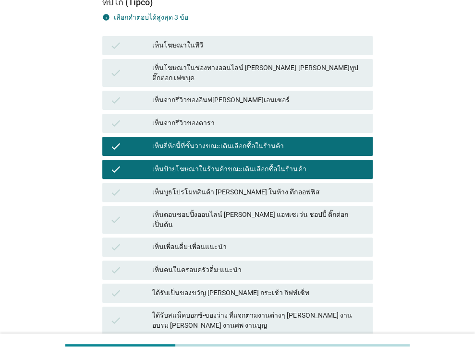
scroll to position [219, 0]
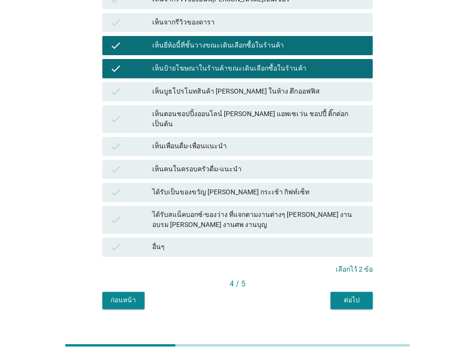
click at [344, 279] on div "4 / 5" at bounding box center [237, 285] width 271 height 13
click at [348, 296] on div "ต่อไป" at bounding box center [351, 301] width 27 height 10
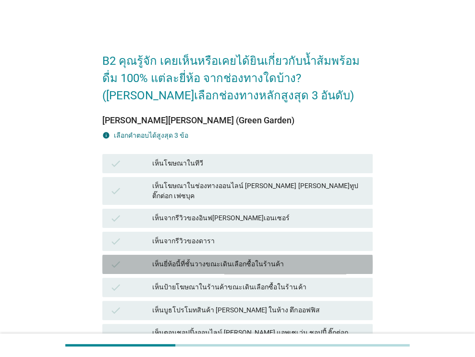
click at [275, 259] on div "เห็นยี่ห้อนี้ที่ชั้นวางขณะเดินเลือกซื้อในร้านค้า" at bounding box center [258, 265] width 213 height 12
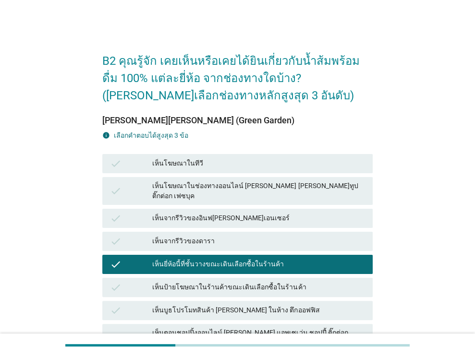
click at [283, 282] on div "เห็นป้ายโฆษณาในร้านค้าขณะเดินเลือกซื้อในร้านค้า" at bounding box center [258, 288] width 213 height 12
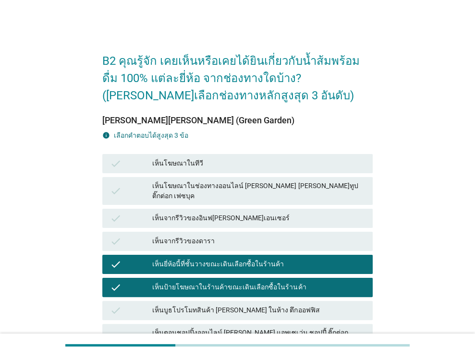
scroll to position [219, 0]
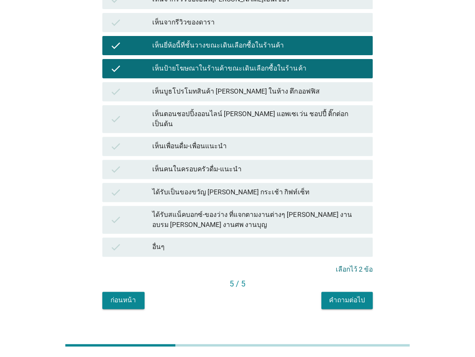
click at [341, 296] on div "คำถามต่อไป" at bounding box center [347, 301] width 36 height 10
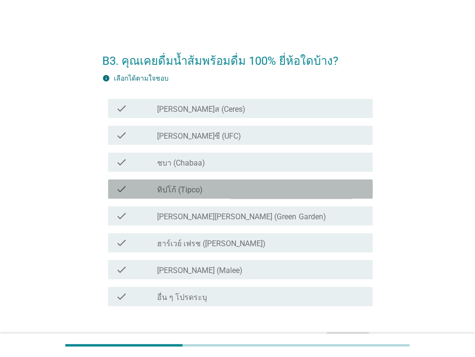
click at [215, 186] on div "check_box_outline_blank ทิปโก้ (Tipco)" at bounding box center [261, 190] width 208 height 12
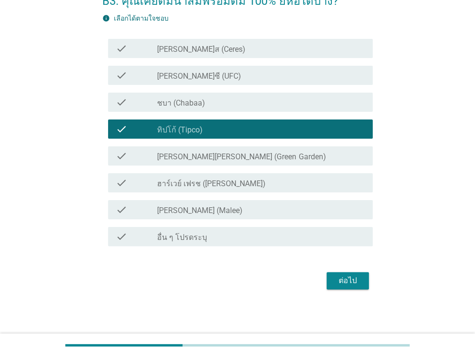
scroll to position [61, 0]
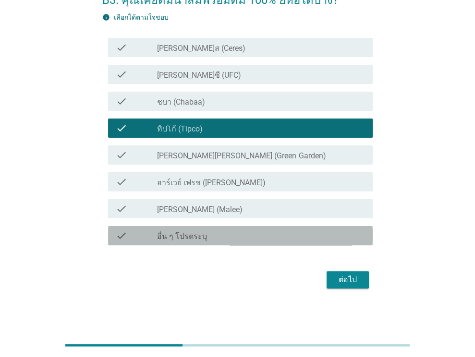
click at [214, 236] on div "check_box_outline_blank อื่น ๆ โปรดระบุ" at bounding box center [261, 236] width 208 height 12
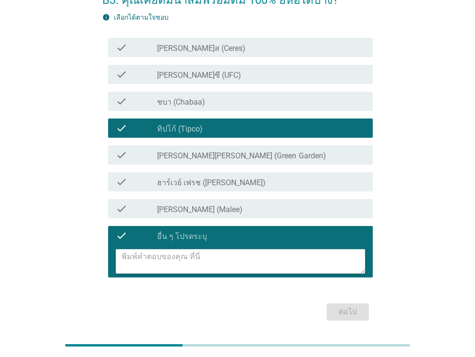
click at [213, 215] on div "check check_box_outline_blank [PERSON_NAME] (Malee)" at bounding box center [240, 208] width 265 height 19
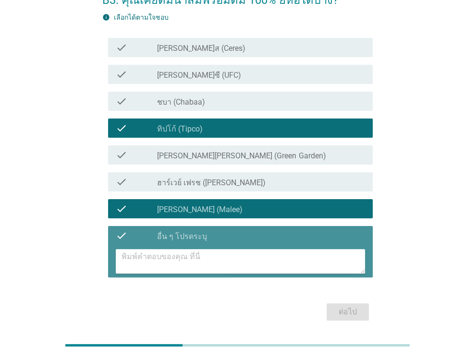
click at [204, 260] on textarea at bounding box center [244, 261] width 244 height 25
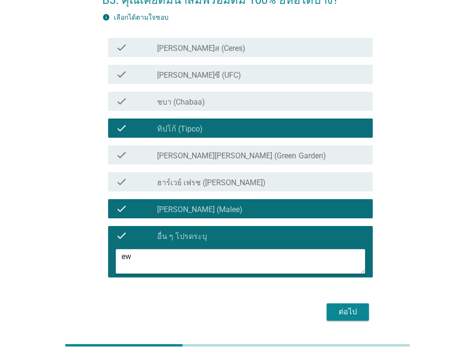
type textarea "e"
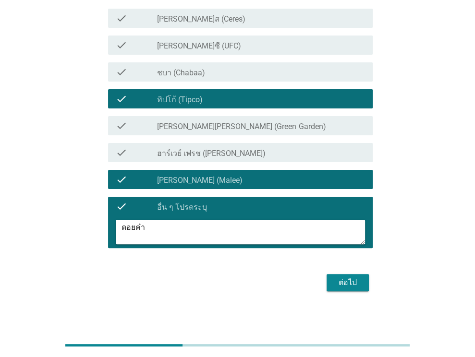
scroll to position [93, 0]
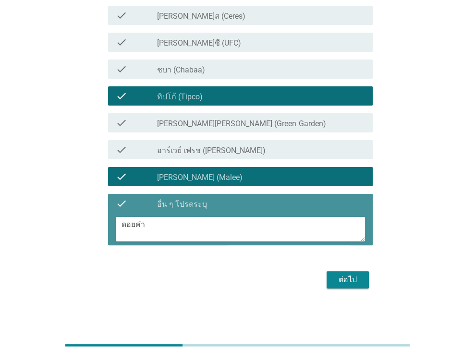
drag, startPoint x: 150, startPoint y: 222, endPoint x: 88, endPoint y: 223, distance: 62.0
click at [88, 223] on div "B3. คุณเคยดื่มน้ำส้มพร้อมดื่ม 100% ยี่ห้อใดบ้าง? info เลือกได้ตามใจชอบ check ch…" at bounding box center [237, 120] width 429 height 357
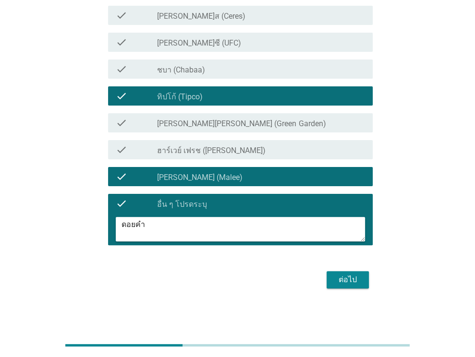
type textarea "ดอยคำ"
click at [140, 201] on div "check" at bounding box center [137, 204] width 42 height 12
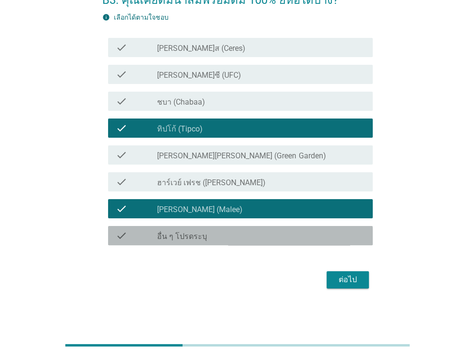
scroll to position [61, 0]
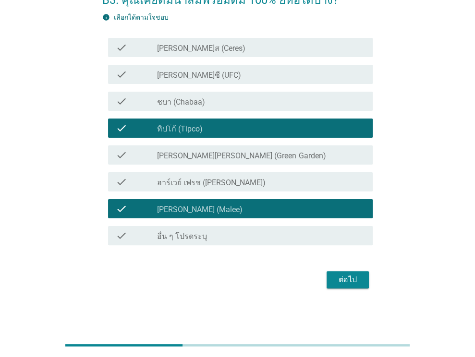
click at [340, 272] on button "ต่อไป" at bounding box center [348, 279] width 42 height 17
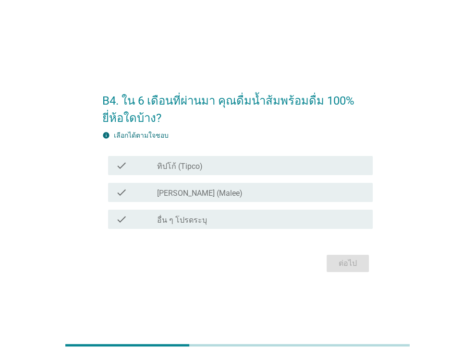
click at [305, 192] on div "check_box [PERSON_NAME] (Malee)" at bounding box center [261, 193] width 208 height 12
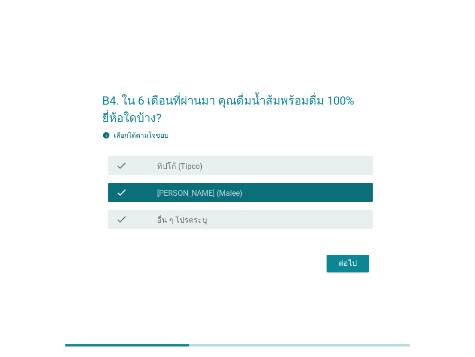
click at [336, 260] on div "ต่อไป" at bounding box center [347, 264] width 27 height 12
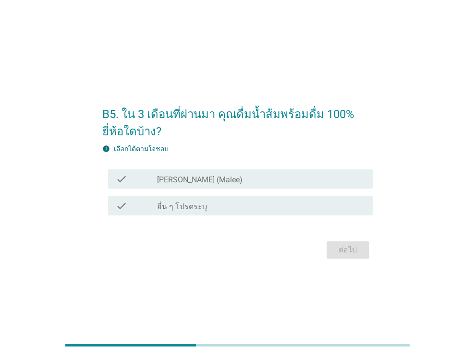
click at [290, 182] on div "check_box [PERSON_NAME] (Malee)" at bounding box center [261, 179] width 208 height 12
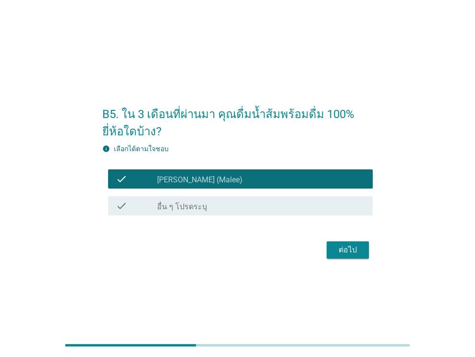
click at [333, 243] on button "ต่อไป" at bounding box center [348, 250] width 42 height 17
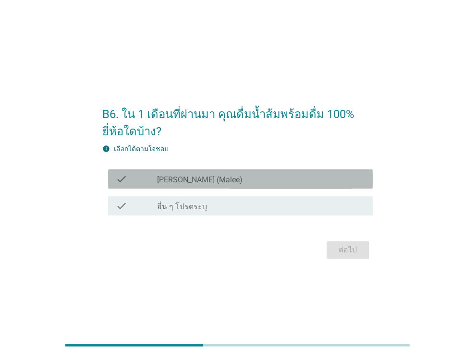
drag, startPoint x: 319, startPoint y: 180, endPoint x: 343, endPoint y: 240, distance: 64.2
click at [319, 182] on div "check_box [PERSON_NAME] (Malee)" at bounding box center [261, 179] width 208 height 12
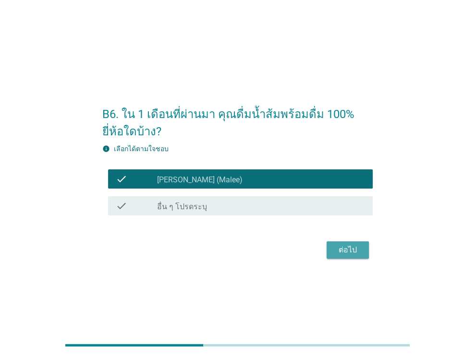
click at [341, 251] on div "ต่อไป" at bounding box center [347, 251] width 27 height 12
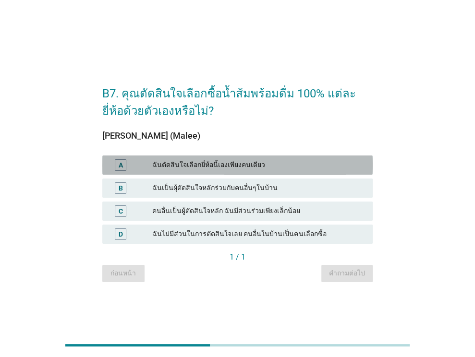
click at [328, 165] on div "ฉันตัดสินใจเลือกยี่ห้อนี้เองเพียงคนเดียว" at bounding box center [258, 166] width 213 height 12
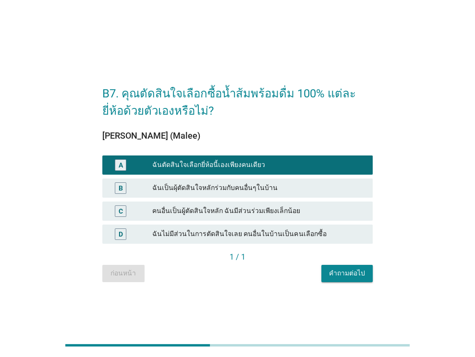
click at [342, 269] on div "คำถามต่อไป" at bounding box center [347, 274] width 36 height 10
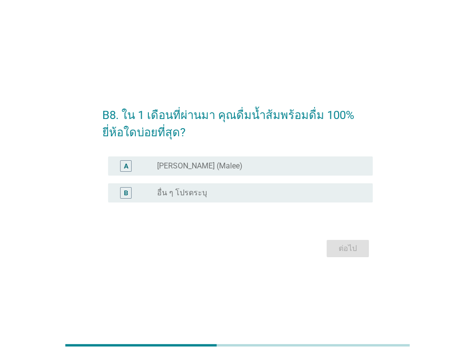
click at [281, 164] on div "radio_button_unchecked [PERSON_NAME] (Malee)" at bounding box center [257, 166] width 200 height 10
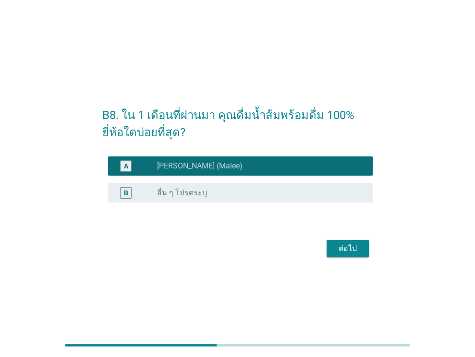
click at [351, 250] on div "ต่อไป" at bounding box center [347, 249] width 27 height 12
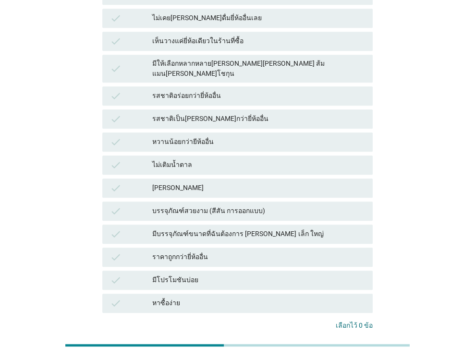
scroll to position [288, 0]
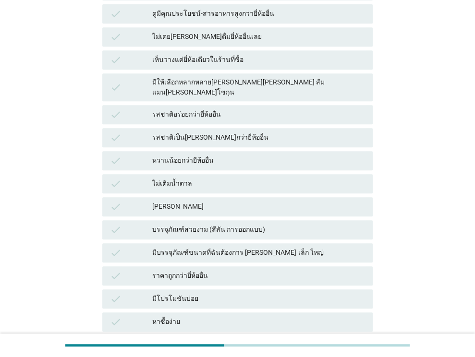
click at [208, 313] on div "check หาซื้อง่าย" at bounding box center [237, 322] width 271 height 19
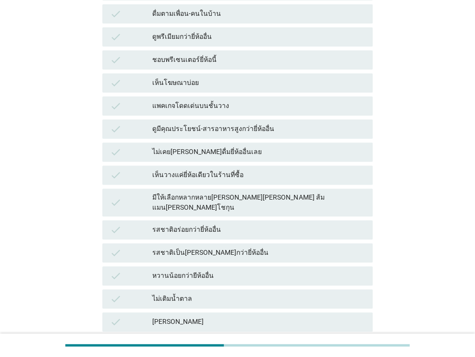
scroll to position [48, 0]
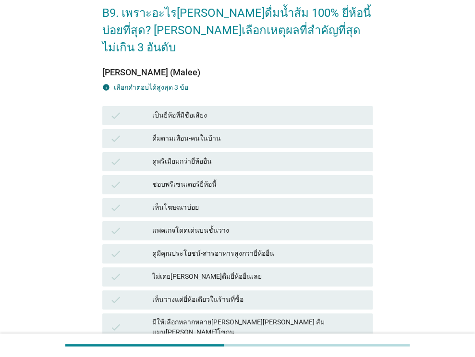
click at [296, 110] on div "เป็นยี่ห้อที่มีชื่อเสียง" at bounding box center [258, 116] width 213 height 12
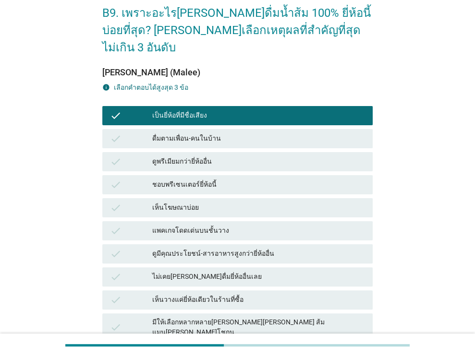
click at [276, 202] on div "เห็นโฆษณาบ่อย" at bounding box center [258, 208] width 213 height 12
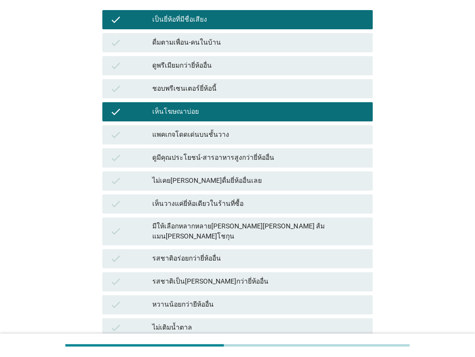
scroll to position [336, 0]
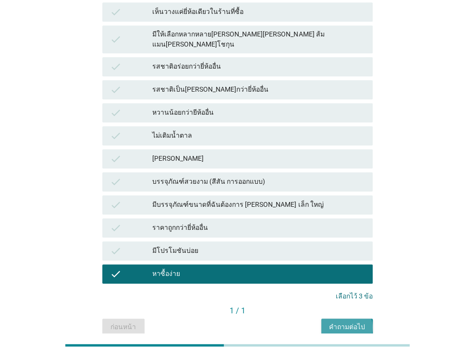
click at [348, 322] on div "คำถามต่อไป" at bounding box center [347, 327] width 36 height 10
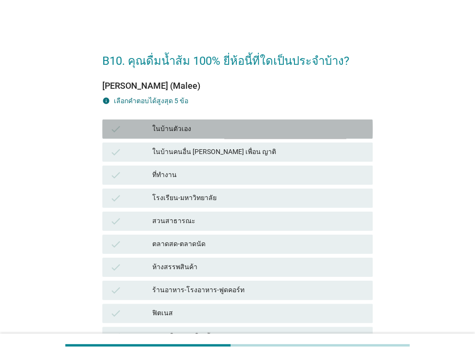
drag, startPoint x: 294, startPoint y: 126, endPoint x: 285, endPoint y: 151, distance: 26.0
click at [293, 126] on div "ในบ้านตัวเอง" at bounding box center [258, 129] width 213 height 12
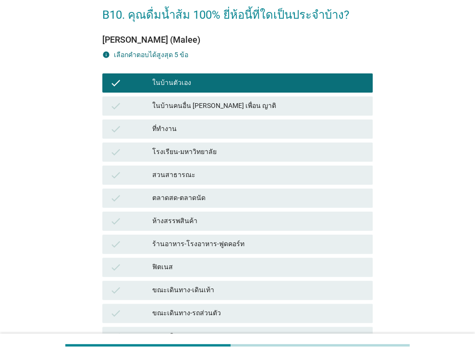
scroll to position [48, 0]
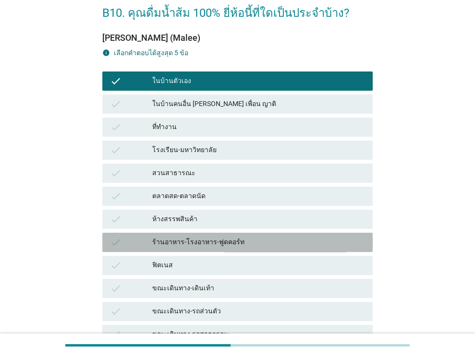
click at [231, 244] on div "ร้านอาหาร-โรงอาหาร-ฟูดคอร์ท" at bounding box center [258, 243] width 213 height 12
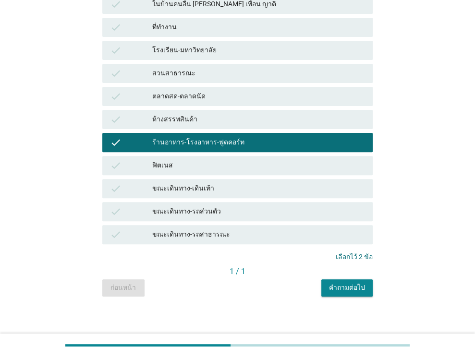
scroll to position [153, 0]
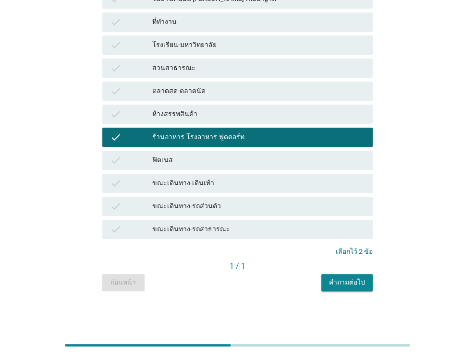
click at [343, 281] on div "คำถามต่อไป" at bounding box center [347, 283] width 36 height 10
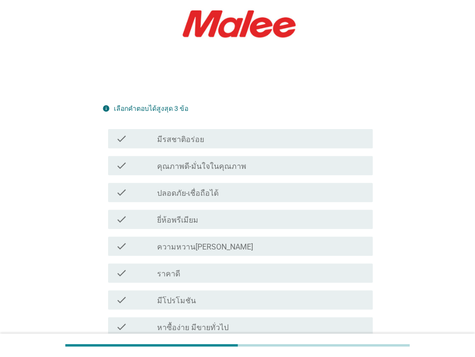
scroll to position [192, 0]
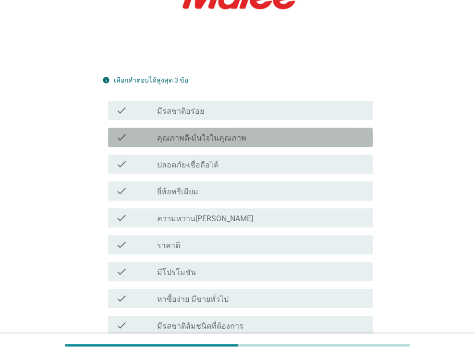
click at [244, 132] on div "check_box_outline_blank คุณภาพดี-มั่นใจในคุณภาพ" at bounding box center [261, 138] width 208 height 12
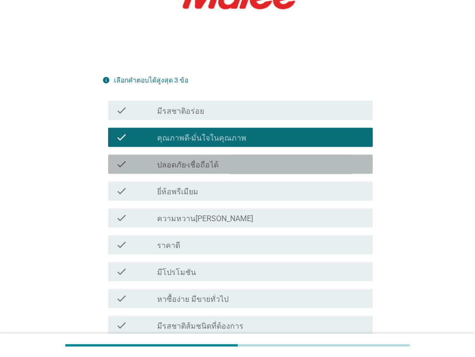
click at [246, 159] on div "check_box_outline_blank ปลอดภัย-เชื่อถือได้" at bounding box center [261, 165] width 208 height 12
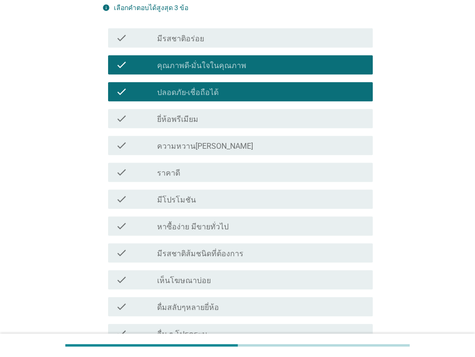
scroll to position [288, 0]
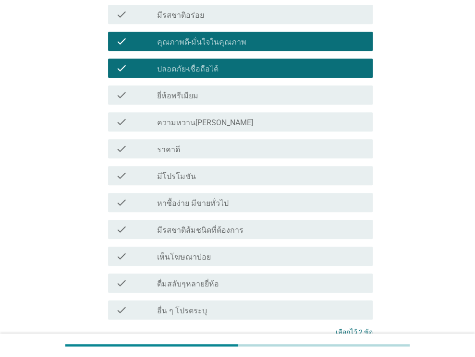
click at [234, 278] on div "check_box_outline_blank ดื่มสลับๆหลายยี่ห้อ" at bounding box center [261, 284] width 208 height 12
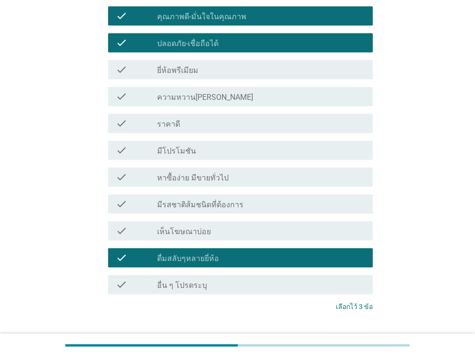
scroll to position [359, 0]
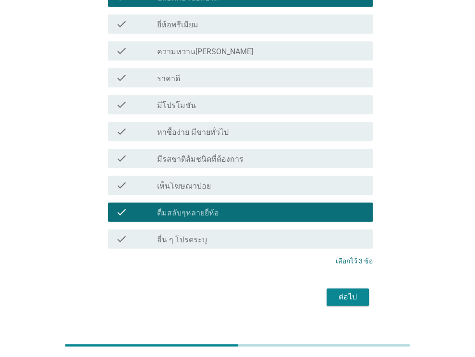
click at [348, 292] on div "ต่อไป" at bounding box center [347, 298] width 27 height 12
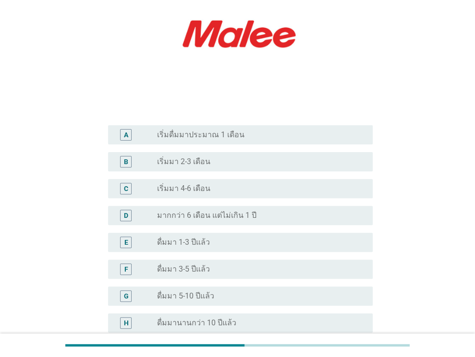
scroll to position [144, 0]
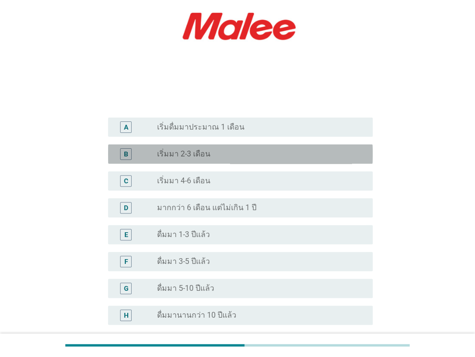
click at [268, 160] on div "B radio_button_unchecked เริ่มมา 2-3 เดือน" at bounding box center [240, 154] width 265 height 19
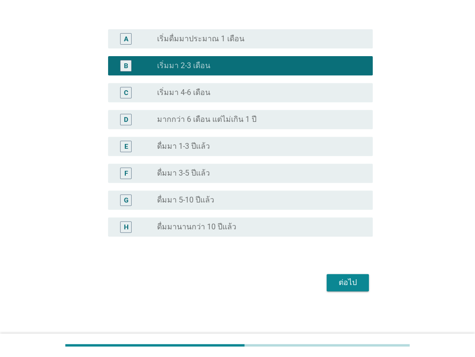
scroll to position [236, 0]
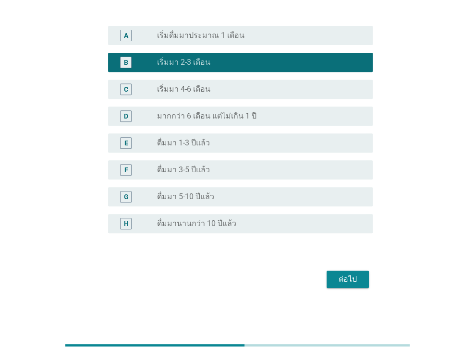
click at [346, 280] on div "ต่อไป" at bounding box center [347, 280] width 27 height 12
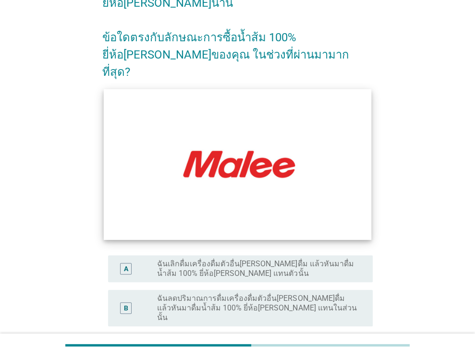
scroll to position [144, 0]
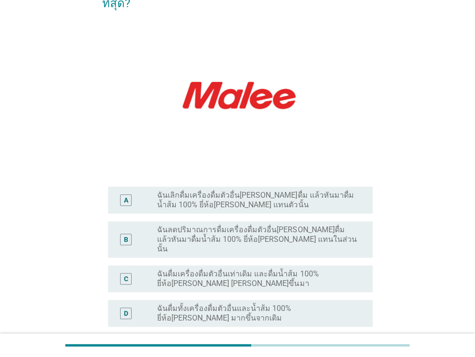
click at [259, 270] on label "ฉันดื่มเครื่องดื่มตัวอื่นเท่าเดิม และดื่มน้ำส้ม 100% ยี่ห้อ[PERSON_NAME] [PERSO…" at bounding box center [257, 279] width 200 height 19
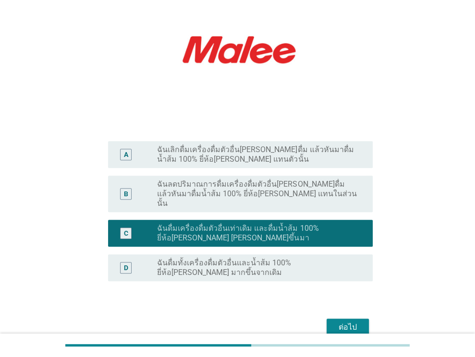
scroll to position [192, 0]
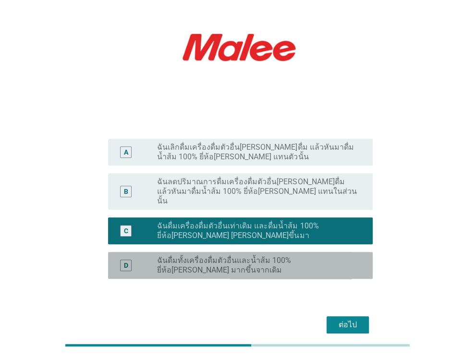
drag, startPoint x: 283, startPoint y: 223, endPoint x: 315, endPoint y: 243, distance: 37.6
click at [284, 256] on label "ฉันดื่มทั้งเครื่องดื่มตัวอื่นและน้ำส้ม 100% ยี่ห้อ[PERSON_NAME] มากขึ้นจากเดิม" at bounding box center [257, 265] width 200 height 19
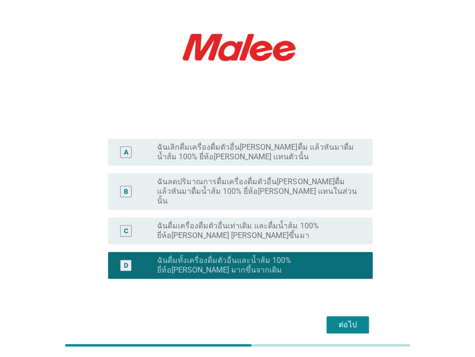
click at [347, 320] on div "ต่อไป" at bounding box center [347, 326] width 27 height 12
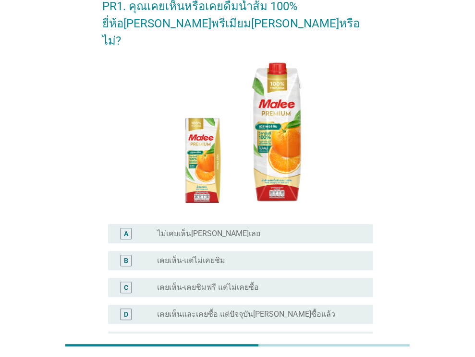
scroll to position [48, 0]
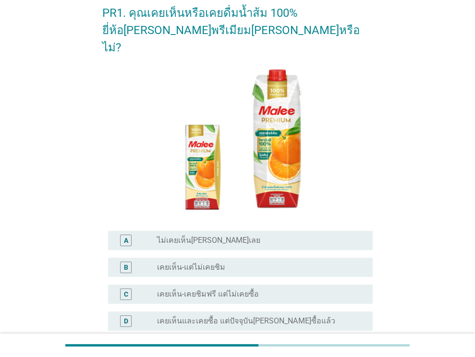
click at [274, 236] on div "radio_button_unchecked ไม่เคยเห็น[PERSON_NAME]เลย" at bounding box center [257, 241] width 200 height 10
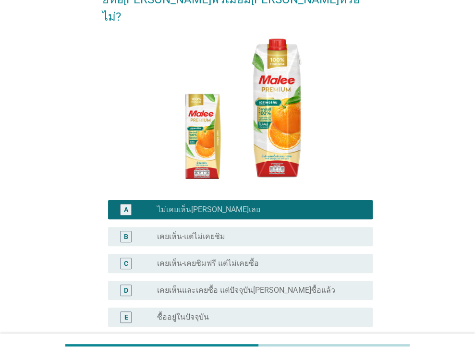
scroll to position [155, 0]
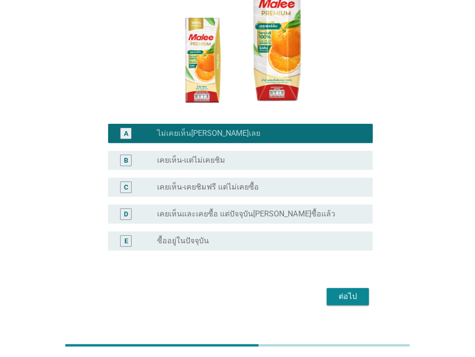
click at [341, 291] on div "ต่อไป" at bounding box center [347, 297] width 27 height 12
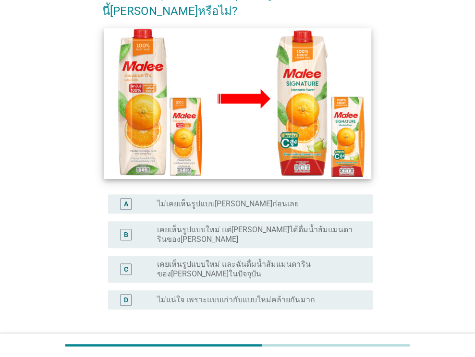
scroll to position [144, 0]
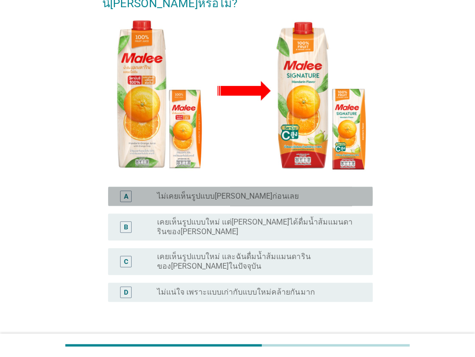
click at [254, 192] on label "ไม่เคยเห็นรูปแบบ[PERSON_NAME]ก่อนเลย" at bounding box center [228, 197] width 142 height 10
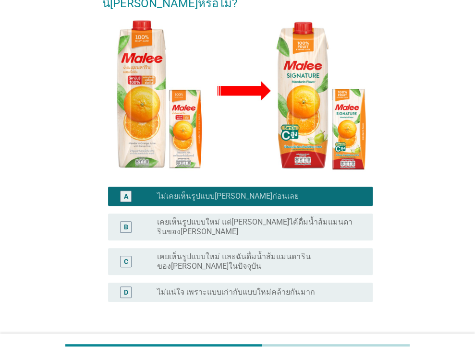
click at [348, 343] on div "ต่อไป" at bounding box center [347, 349] width 27 height 12
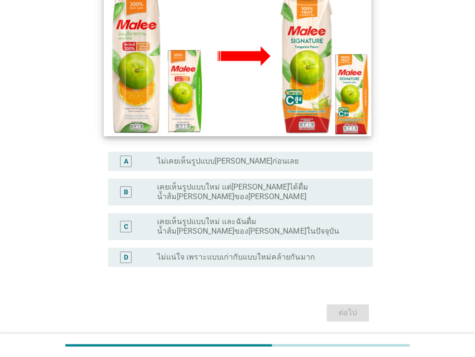
scroll to position [188, 0]
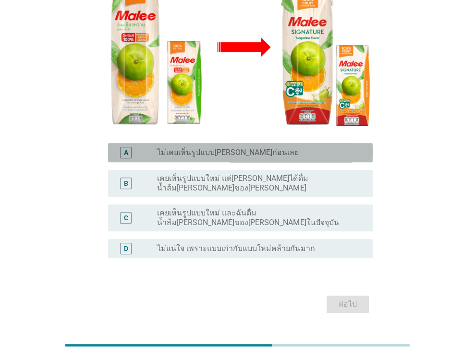
click at [246, 147] on div "radio_button_unchecked ไม่เคยเห็นรูปแบบ[PERSON_NAME]ก่อนเลย" at bounding box center [261, 153] width 208 height 12
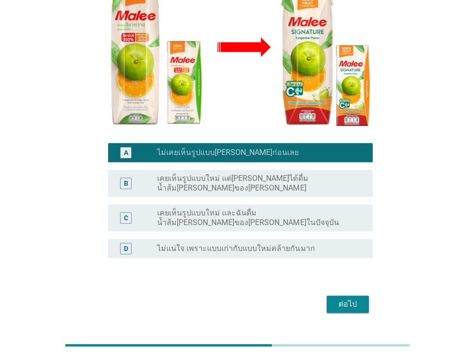
click at [347, 299] on div "ต่อไป" at bounding box center [347, 305] width 27 height 12
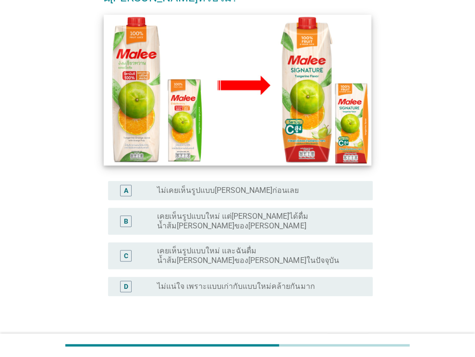
scroll to position [180, 0]
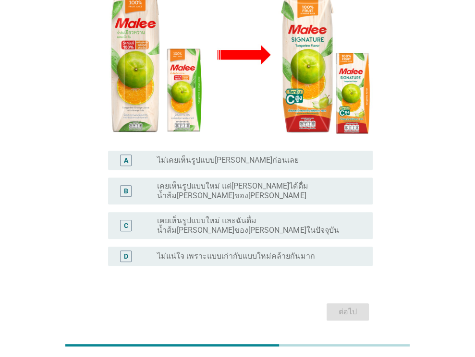
click at [259, 156] on label "ไม่เคยเห็นรูปแบบ[PERSON_NAME]ก่อนเลย" at bounding box center [228, 161] width 142 height 10
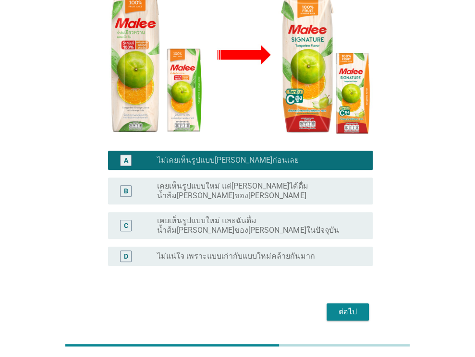
click at [348, 304] on button "ต่อไป" at bounding box center [348, 312] width 42 height 17
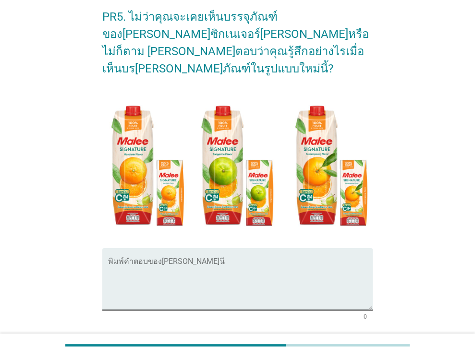
scroll to position [48, 0]
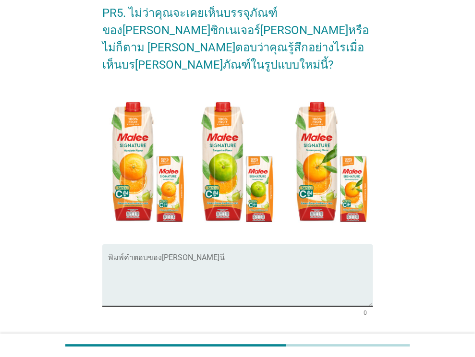
click at [148, 245] on div "พิมพ์คำตอบของ[PERSON_NAME]นี่" at bounding box center [240, 276] width 265 height 62
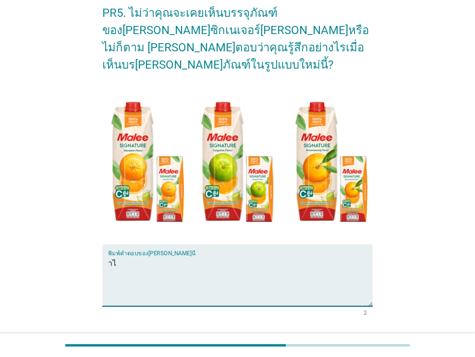
type textarea "ำ"
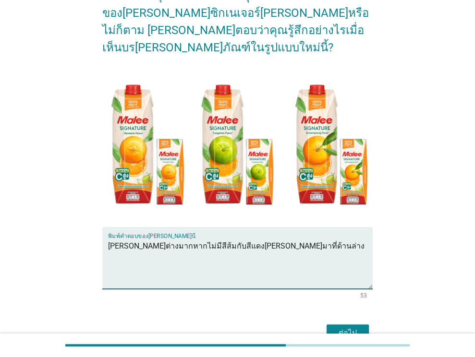
scroll to position [102, 0]
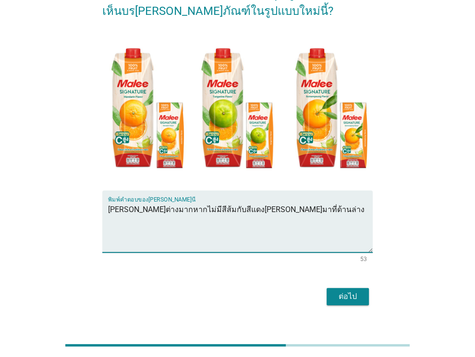
type textarea "[PERSON_NAME]ต่างมากหากไม่มีสีส้มกับสีแดง[PERSON_NAME]มาที่ด้านล่าง"
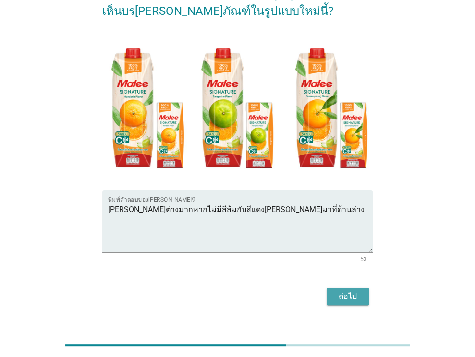
click at [342, 291] on div "ต่อไป" at bounding box center [347, 297] width 27 height 12
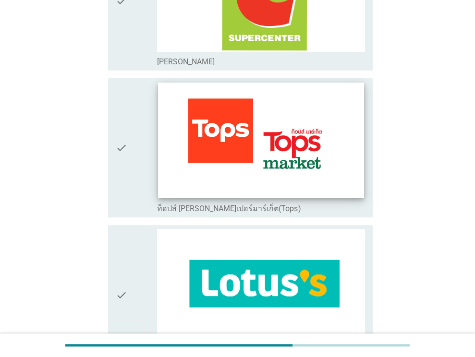
scroll to position [192, 0]
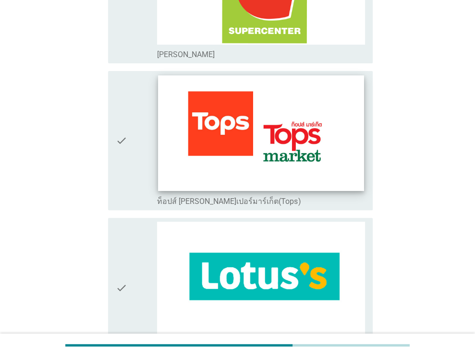
click at [262, 146] on img at bounding box center [262, 133] width 206 height 116
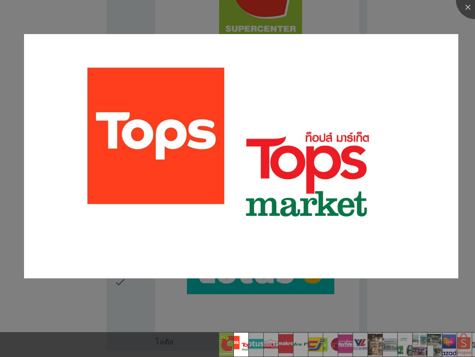
click at [95, 311] on div at bounding box center [237, 178] width 475 height 357
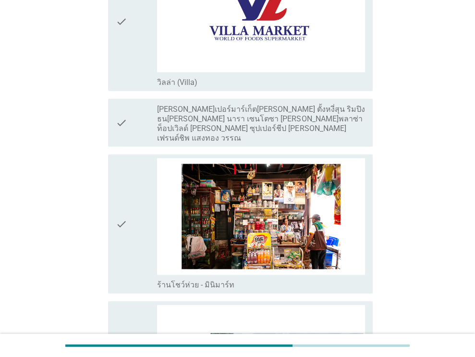
scroll to position [1778, 0]
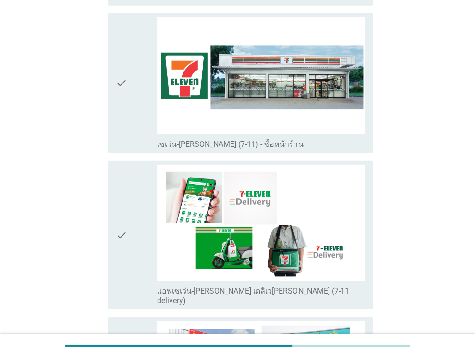
click at [127, 122] on icon "check" at bounding box center [122, 83] width 12 height 132
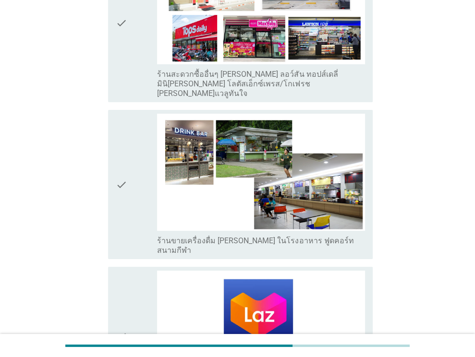
scroll to position [2018, 0]
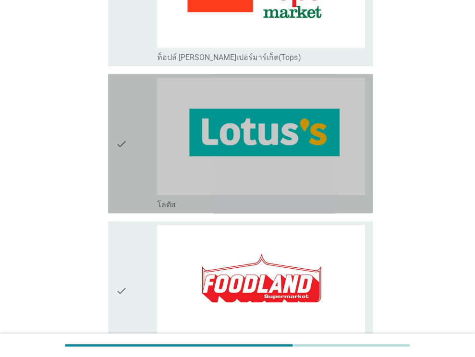
click at [127, 149] on icon "check" at bounding box center [122, 144] width 12 height 132
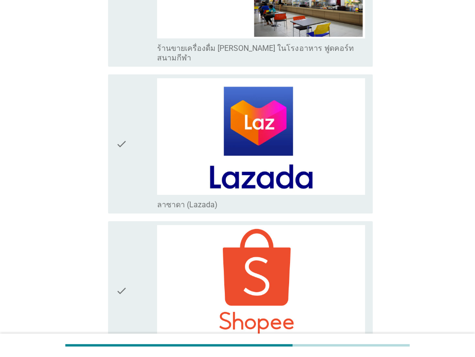
scroll to position [2577, 0]
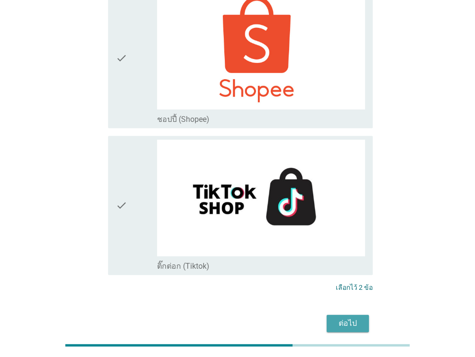
click at [342, 318] on div "ต่อไป" at bounding box center [347, 324] width 27 height 12
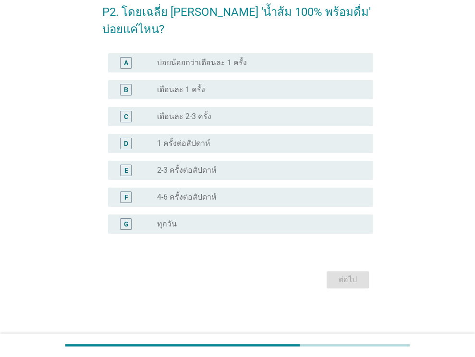
scroll to position [0, 0]
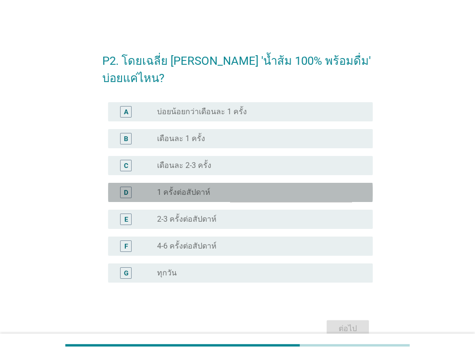
click at [197, 188] on label "1 ครั้งต่อสัปดาห์" at bounding box center [183, 193] width 53 height 10
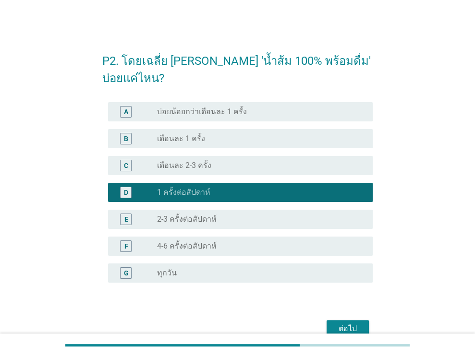
click at [360, 323] on div "ต่อไป" at bounding box center [347, 329] width 27 height 12
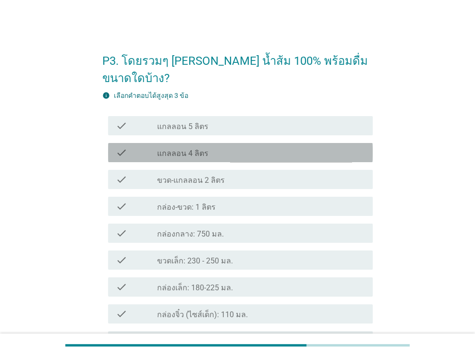
click at [196, 149] on label "แกลลอน 4 ลิตร" at bounding box center [182, 154] width 51 height 10
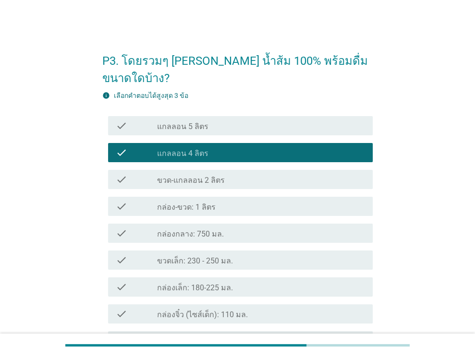
click at [200, 122] on label "แกลลอน 5 ลิตร" at bounding box center [182, 127] width 51 height 10
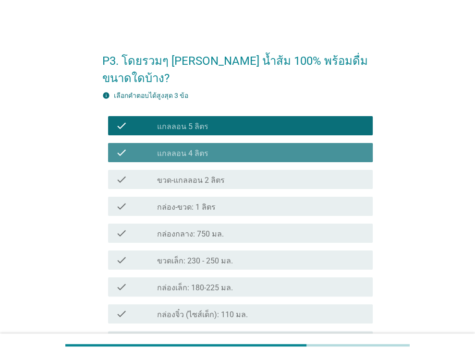
click at [198, 149] on label "แกลลอน 4 ลิตร" at bounding box center [182, 154] width 51 height 10
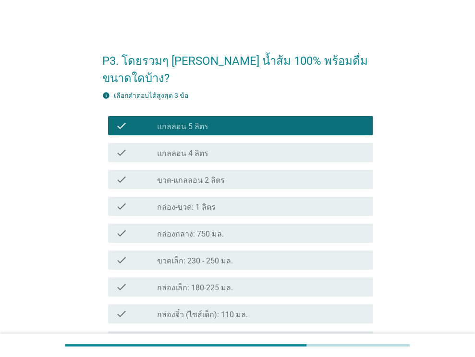
click at [209, 120] on div "check_box แกลลอน 5 ลิตร" at bounding box center [261, 126] width 208 height 12
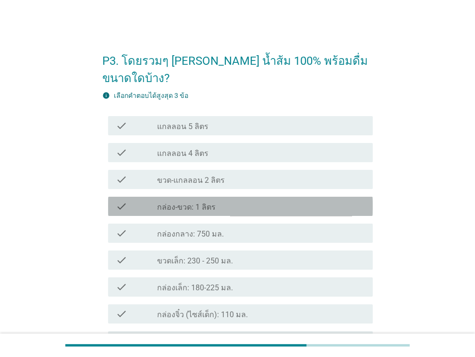
click at [262, 201] on div "check_box_outline_blank กล่อง-ขวด: 1 ลิตร" at bounding box center [261, 207] width 208 height 12
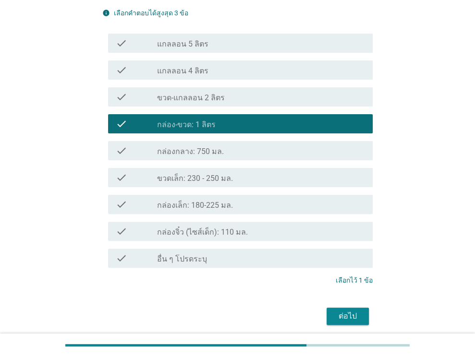
scroll to position [96, 0]
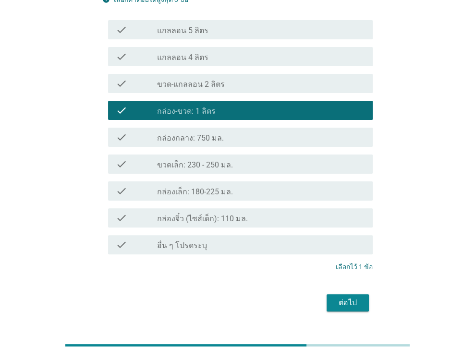
click at [246, 185] on div "check_box_outline_blank กล่องเล็ก: 180-225 มล." at bounding box center [261, 191] width 208 height 12
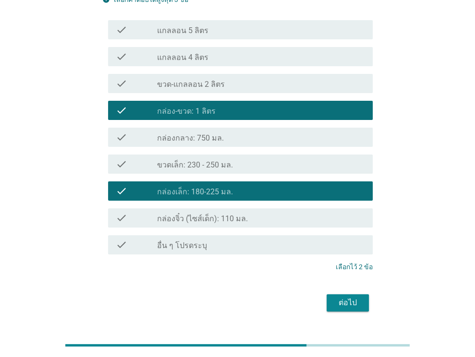
click at [338, 297] on div "ต่อไป" at bounding box center [347, 303] width 27 height 12
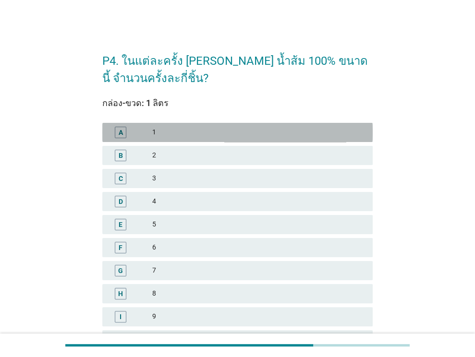
click at [244, 130] on div "1" at bounding box center [258, 133] width 213 height 12
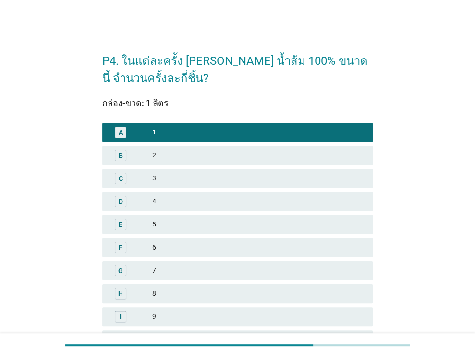
scroll to position [211, 0]
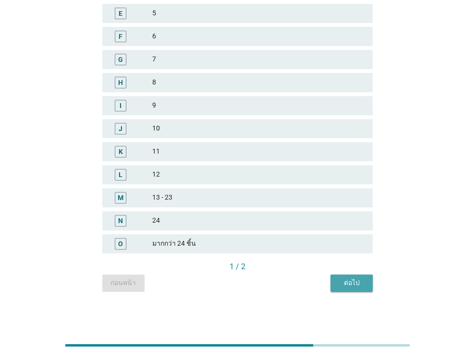
click at [341, 284] on div "ต่อไป" at bounding box center [351, 283] width 27 height 10
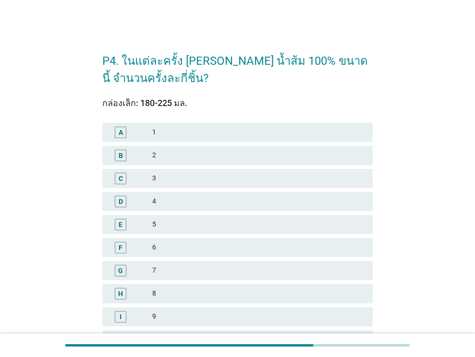
click at [303, 138] on div "A 1" at bounding box center [237, 132] width 271 height 19
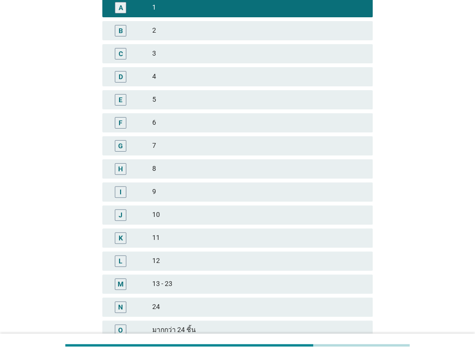
scroll to position [211, 0]
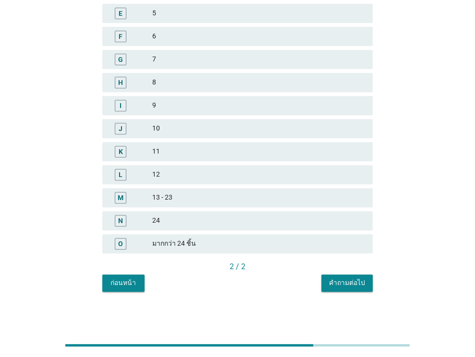
click at [342, 278] on div "คำถามต่อไป" at bounding box center [347, 283] width 36 height 10
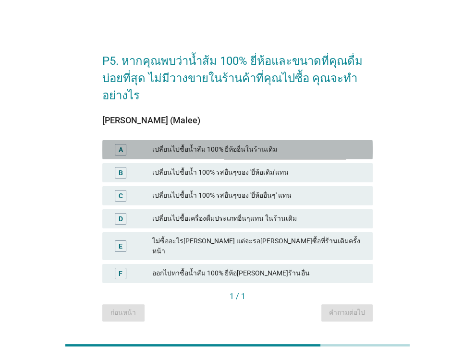
click at [245, 153] on div "เปลี่ยนไปซื้อน้ำส้ม 100% ยี่ห้ออื่นในร้านเดิม" at bounding box center [258, 150] width 213 height 12
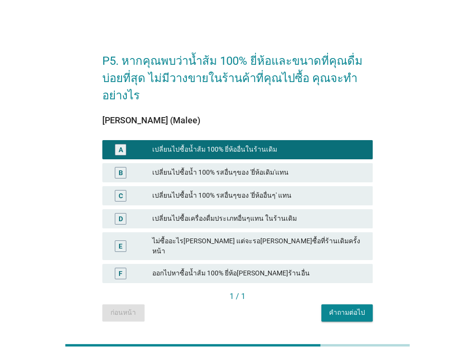
click at [262, 173] on div "เปลี่ยนไปซื้อน้ำ 100% รสอื่นๆของ 'ยี่ห้อเดิม'แทน" at bounding box center [258, 173] width 213 height 12
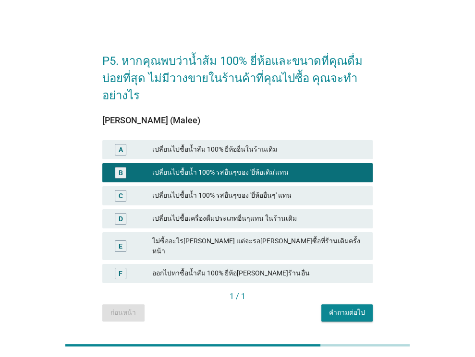
click at [261, 156] on div "เปลี่ยนไปซื้อน้ำส้ม 100% ยี่ห้ออื่นในร้านเดิม" at bounding box center [258, 150] width 213 height 12
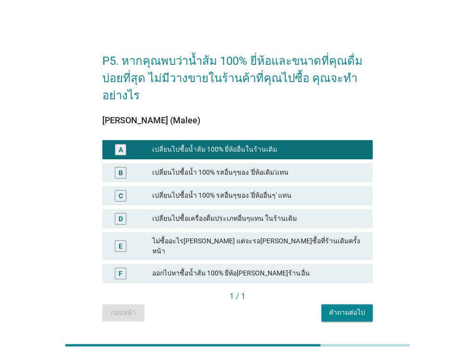
click at [359, 308] on div "คำถามต่อไป" at bounding box center [347, 313] width 36 height 10
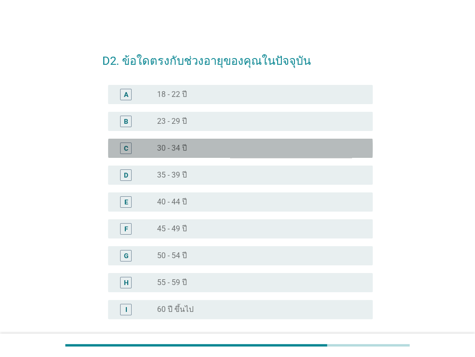
click at [183, 150] on label "30 - 34 ปี" at bounding box center [172, 149] width 30 height 10
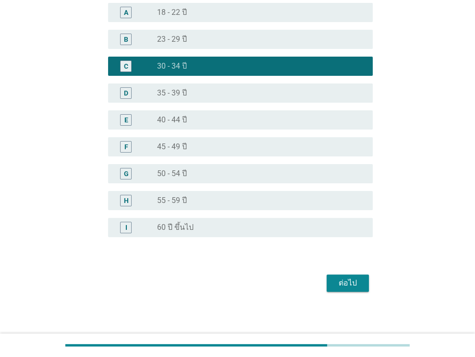
scroll to position [86, 0]
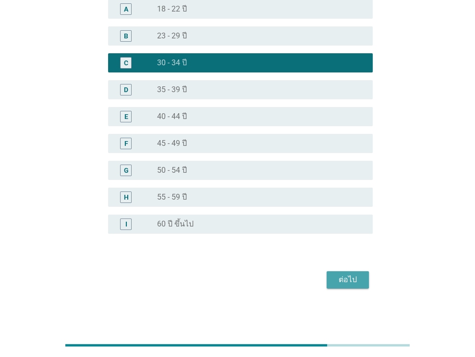
click at [336, 279] on div "ต่อไป" at bounding box center [347, 280] width 27 height 12
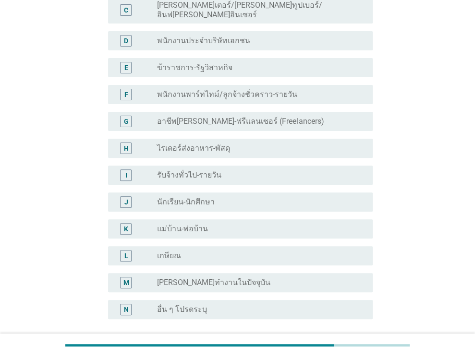
scroll to position [144, 0]
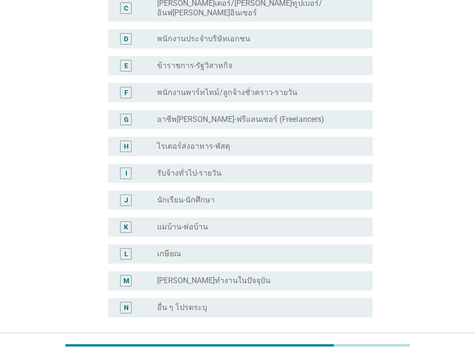
click at [211, 276] on label "[PERSON_NAME]ทำงานในปัจจุบัน" at bounding box center [213, 281] width 113 height 10
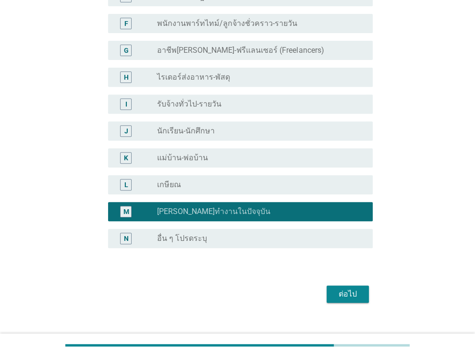
scroll to position [220, 0]
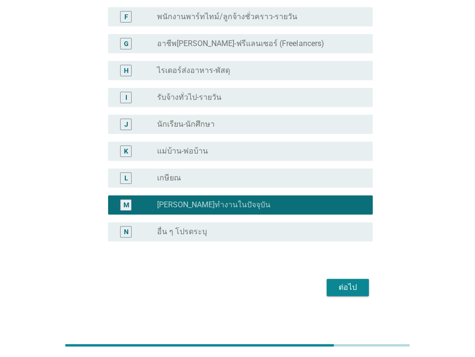
click at [341, 282] on div "ต่อไป" at bounding box center [347, 288] width 27 height 12
